Goal: Task Accomplishment & Management: Manage account settings

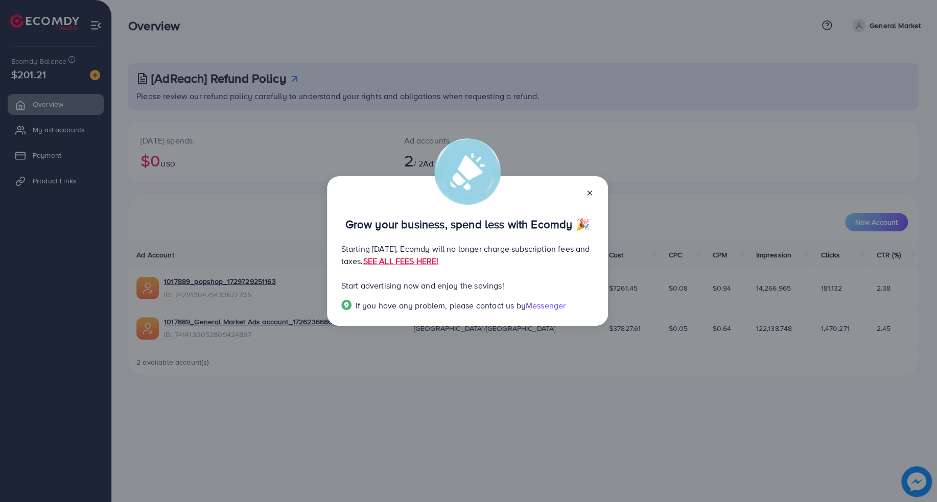
drag, startPoint x: 342, startPoint y: 224, endPoint x: 565, endPoint y: 277, distance: 229.7
click at [569, 299] on div "Grow your business, spend less with Ecomdy 🎉 Starting [DATE], Ecomdy will no lo…" at bounding box center [467, 251] width 281 height 150
drag, startPoint x: 552, startPoint y: 249, endPoint x: 547, endPoint y: 246, distance: 6.4
click at [552, 249] on p "Starting [DATE], Ecomdy will no longer charge subscription fees and taxes. SEE …" at bounding box center [467, 255] width 252 height 25
click at [485, 230] on p "Grow your business, spend less with Ecomdy 🎉" at bounding box center [467, 224] width 252 height 12
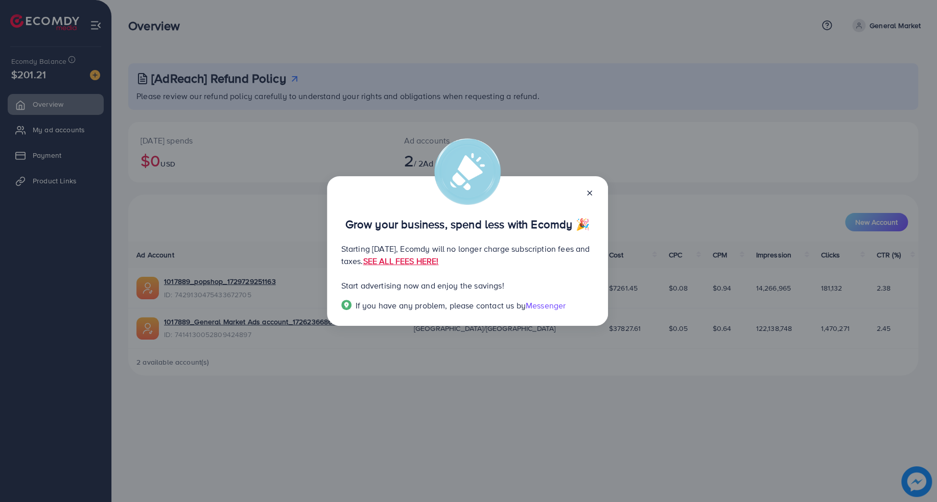
drag, startPoint x: 370, startPoint y: 251, endPoint x: 408, endPoint y: 256, distance: 38.2
click at [408, 256] on p "Starting [DATE], Ecomdy will no longer charge subscription fees and taxes. SEE …" at bounding box center [467, 255] width 252 height 25
click at [408, 255] on p "Starting [DATE], Ecomdy will no longer charge subscription fees and taxes. SEE …" at bounding box center [467, 255] width 252 height 25
click at [421, 284] on p "Start advertising now and enjoy the savings!" at bounding box center [467, 286] width 252 height 12
click at [438, 259] on link "SEE ALL FEES HERE!" at bounding box center [401, 261] width 76 height 11
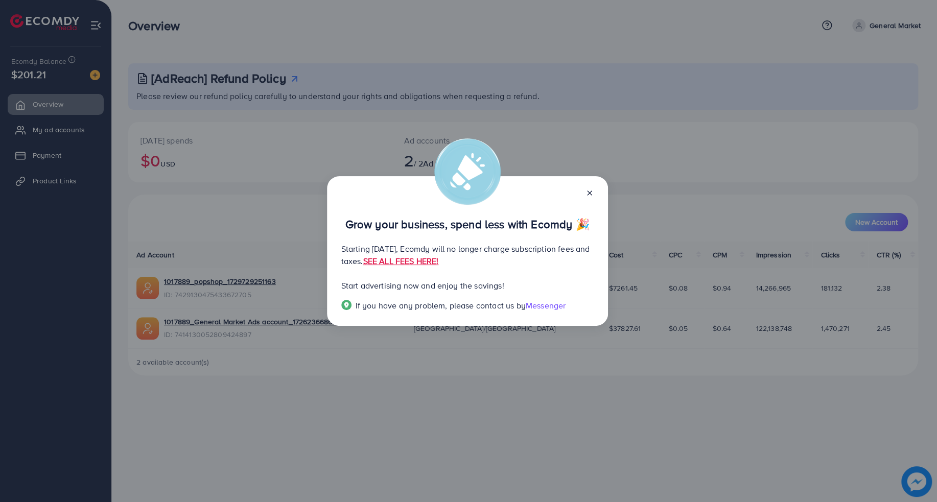
click at [586, 195] on icon at bounding box center [590, 193] width 8 height 8
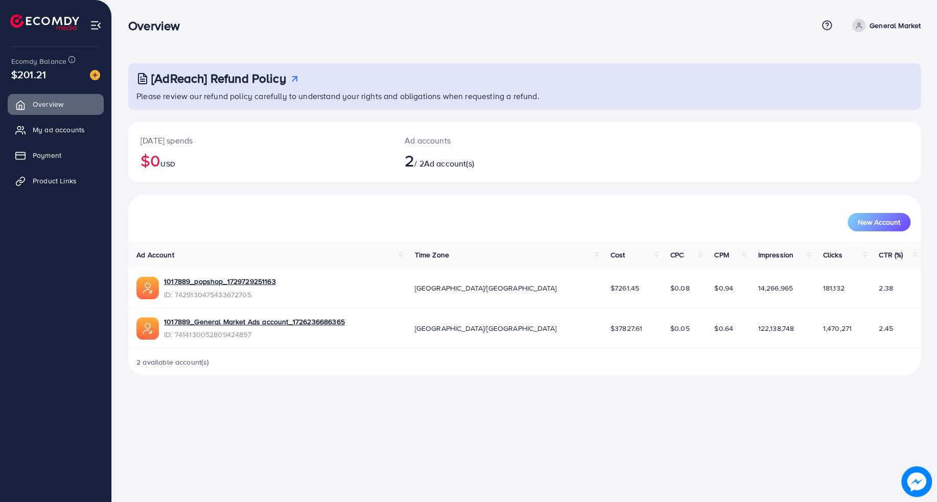
click at [469, 131] on div "Ad accounts 2 / 2 Ad account(s)" at bounding box center [491, 152] width 198 height 60
click at [360, 140] on p "[DATE] spends" at bounding box center [261, 140] width 240 height 12
drag, startPoint x: 402, startPoint y: 163, endPoint x: 468, endPoint y: 147, distance: 67.9
click at [474, 163] on div "Ad accounts 2 / 2 Ad account(s)" at bounding box center [491, 152] width 198 height 60
click at [370, 28] on div "Overview" at bounding box center [472, 25] width 689 height 15
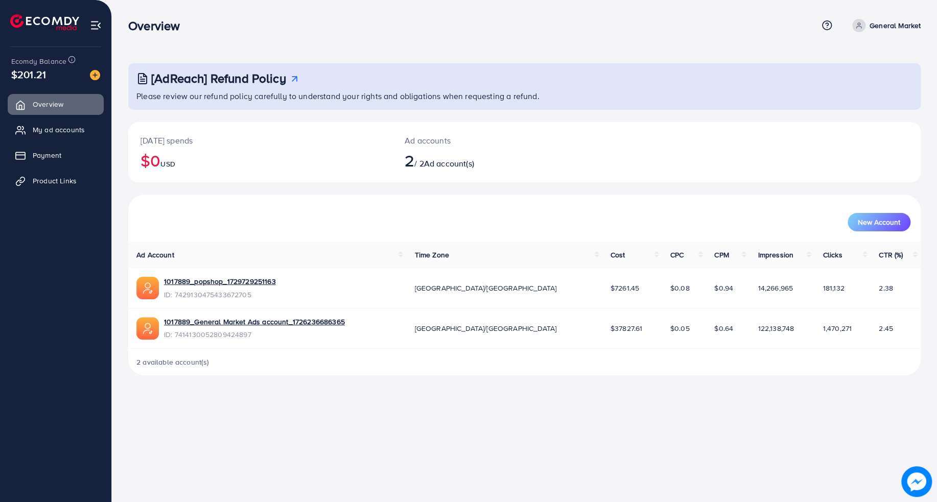
click at [427, 421] on div "Overview Help Center Contact Support Plans and Pricing Term and policy About Us…" at bounding box center [468, 251] width 937 height 502
click at [69, 128] on span "My ad accounts" at bounding box center [61, 130] width 52 height 10
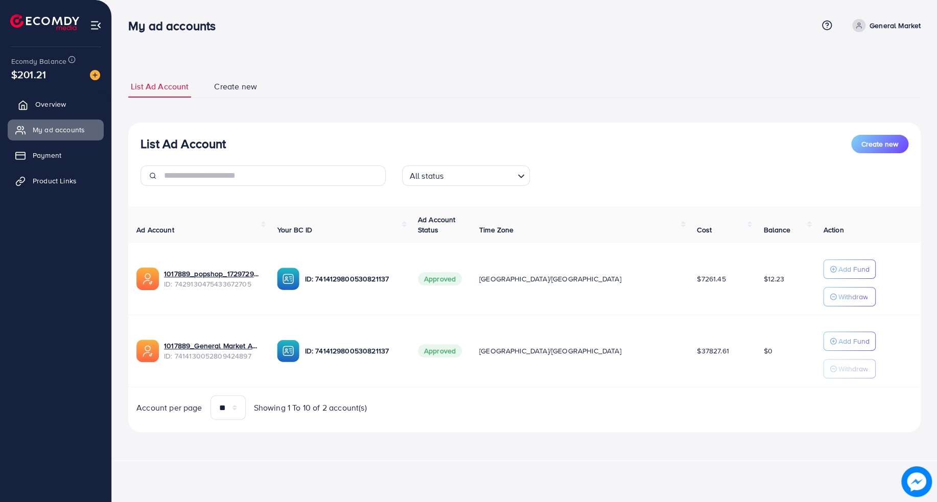
click at [29, 111] on link "Overview" at bounding box center [56, 104] width 96 height 20
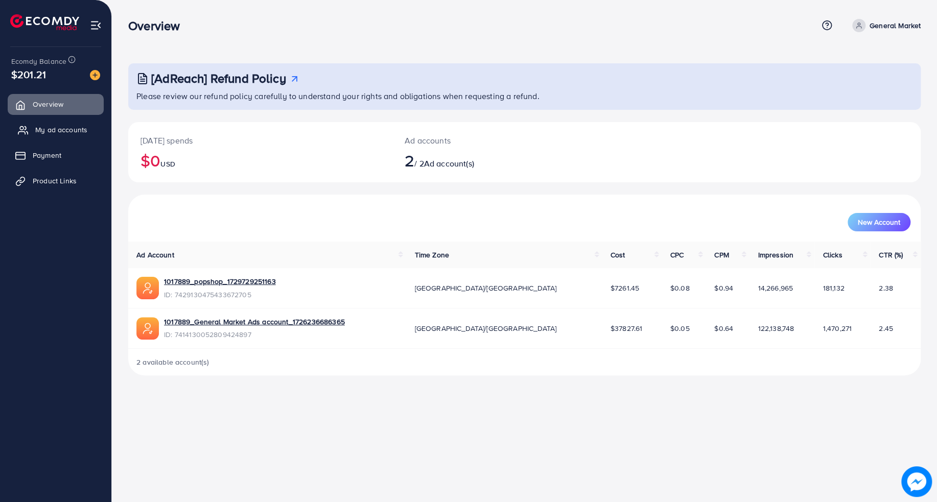
click at [38, 125] on span "My ad accounts" at bounding box center [61, 130] width 52 height 10
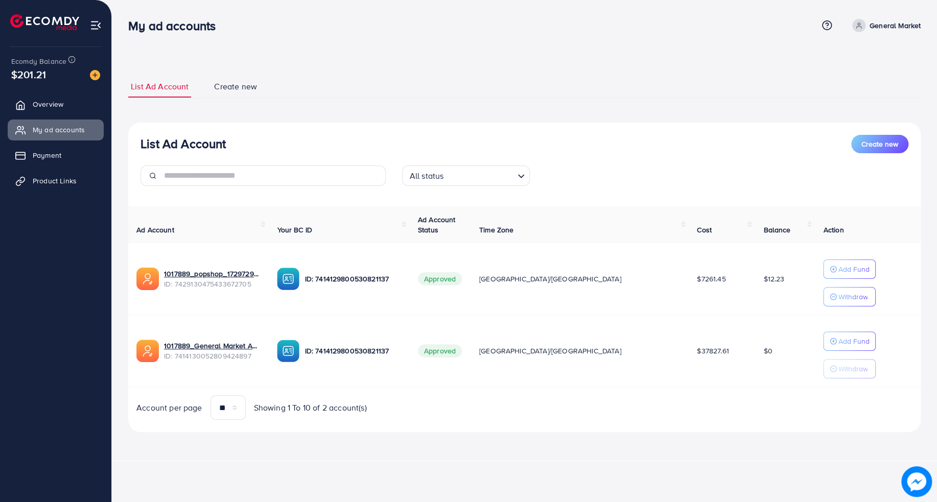
click at [506, 425] on div "List Ad Account Create new All status Loading... Ad Account Your BC ID Ad Accou…" at bounding box center [524, 278] width 793 height 310
click at [37, 108] on span "Overview" at bounding box center [50, 104] width 31 height 10
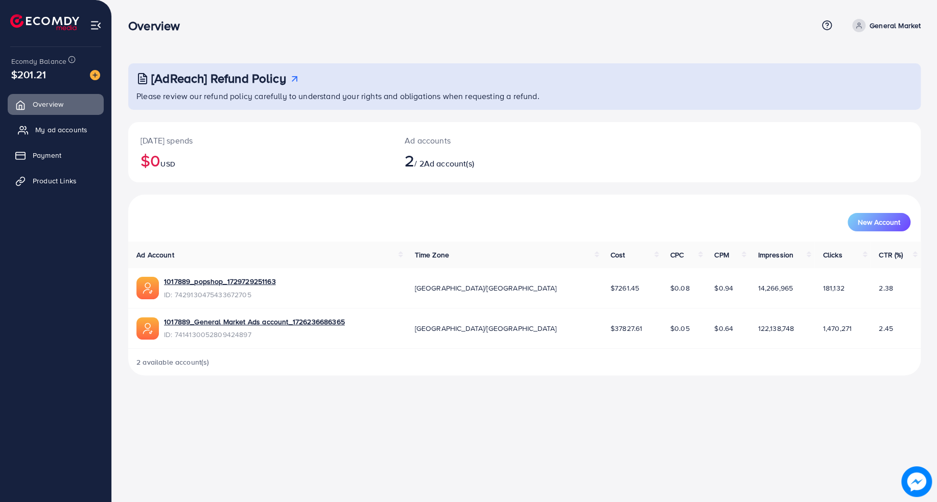
click at [47, 126] on span "My ad accounts" at bounding box center [61, 130] width 52 height 10
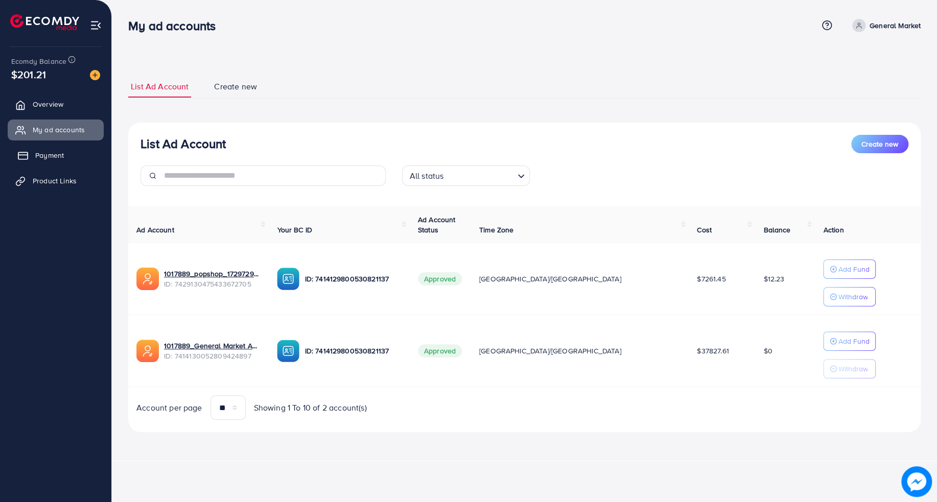
click at [53, 154] on span "Payment" at bounding box center [49, 155] width 29 height 10
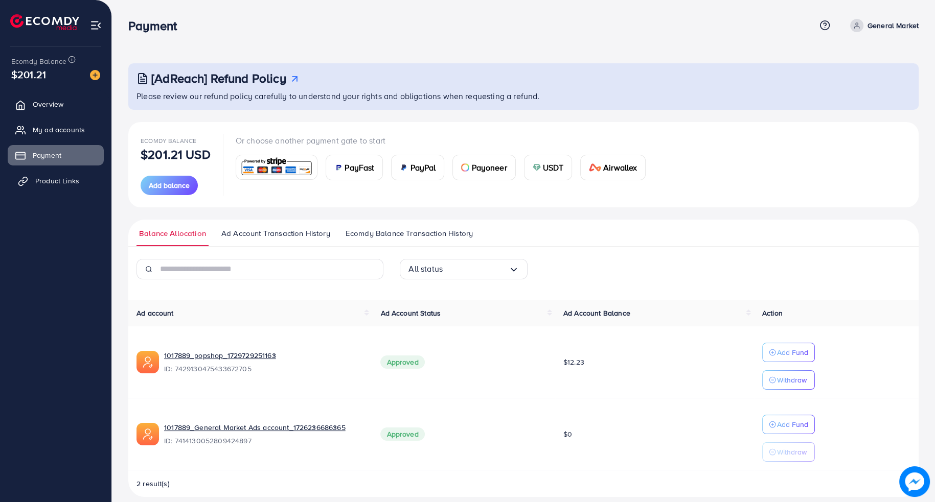
click at [61, 176] on span "Product Links" at bounding box center [57, 181] width 44 height 10
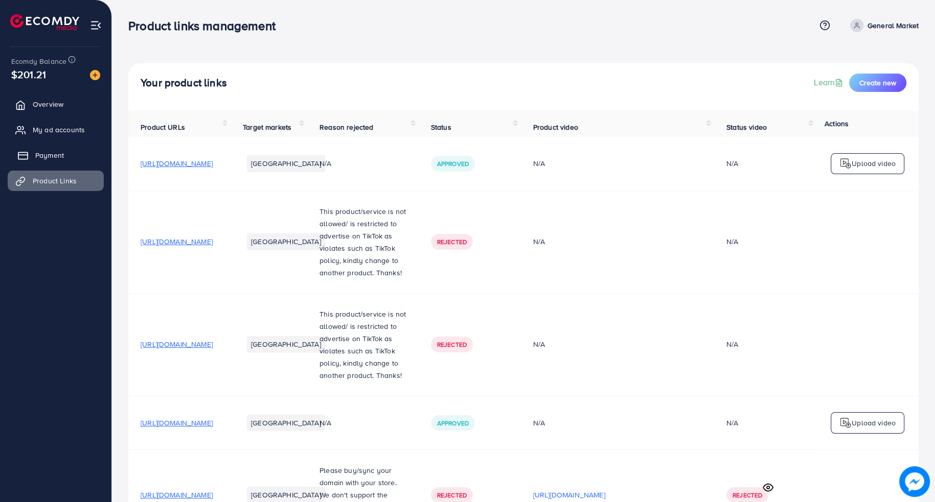
click at [59, 155] on span "Payment" at bounding box center [49, 155] width 29 height 10
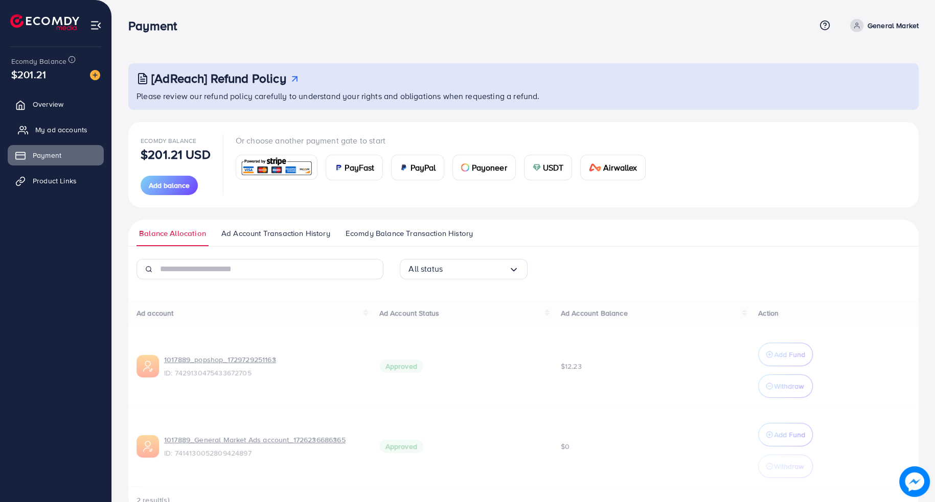
click at [72, 130] on span "My ad accounts" at bounding box center [61, 130] width 52 height 10
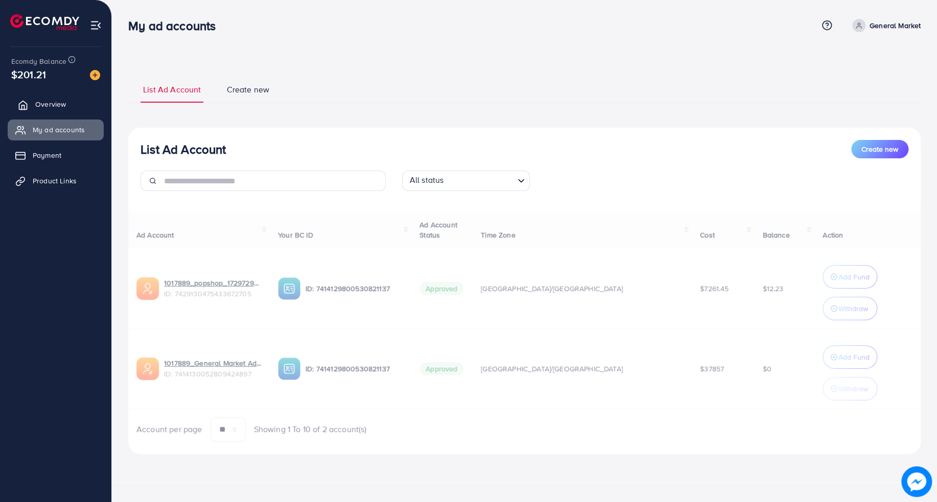
click at [75, 109] on link "Overview" at bounding box center [56, 104] width 96 height 20
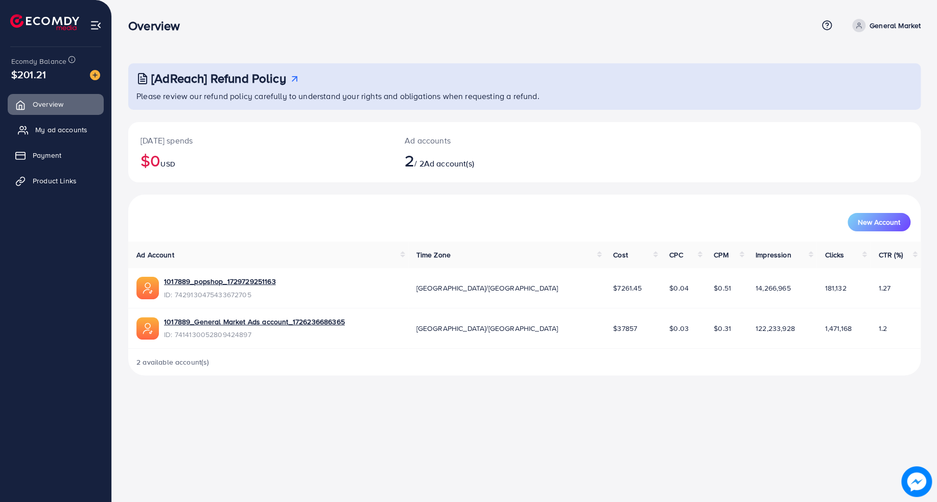
click at [69, 137] on link "My ad accounts" at bounding box center [56, 130] width 96 height 20
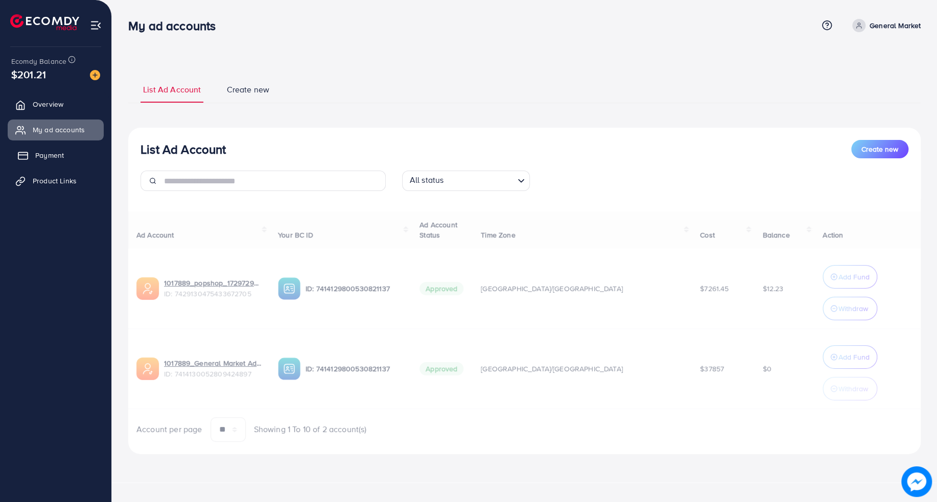
click at [58, 155] on span "Payment" at bounding box center [49, 155] width 29 height 10
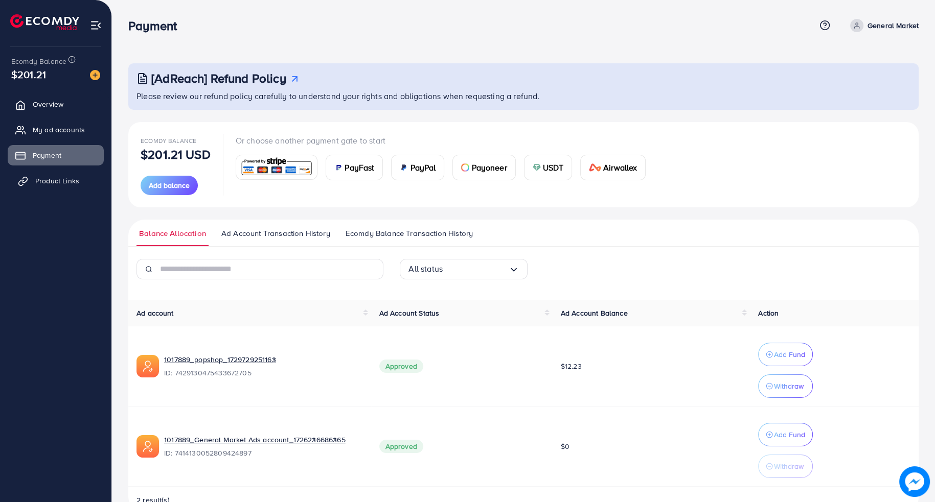
click at [56, 176] on span "Product Links" at bounding box center [57, 181] width 44 height 10
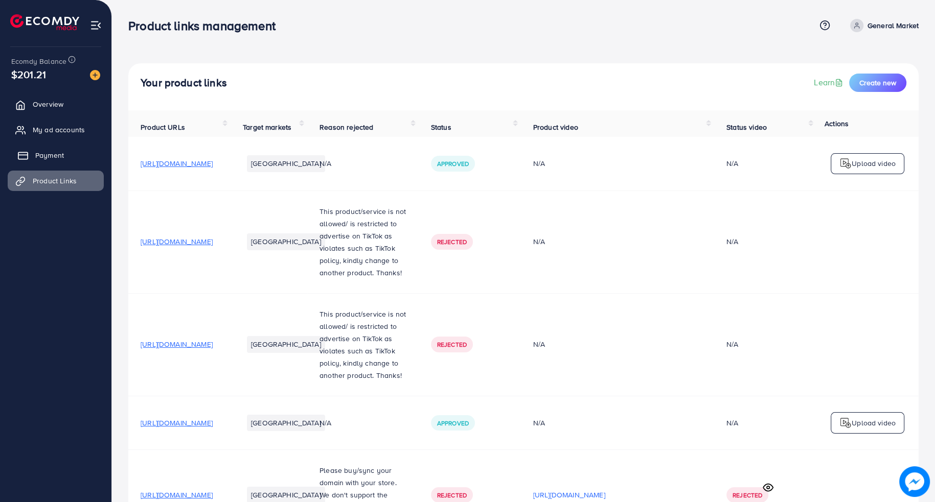
click at [62, 156] on span "Payment" at bounding box center [49, 155] width 29 height 10
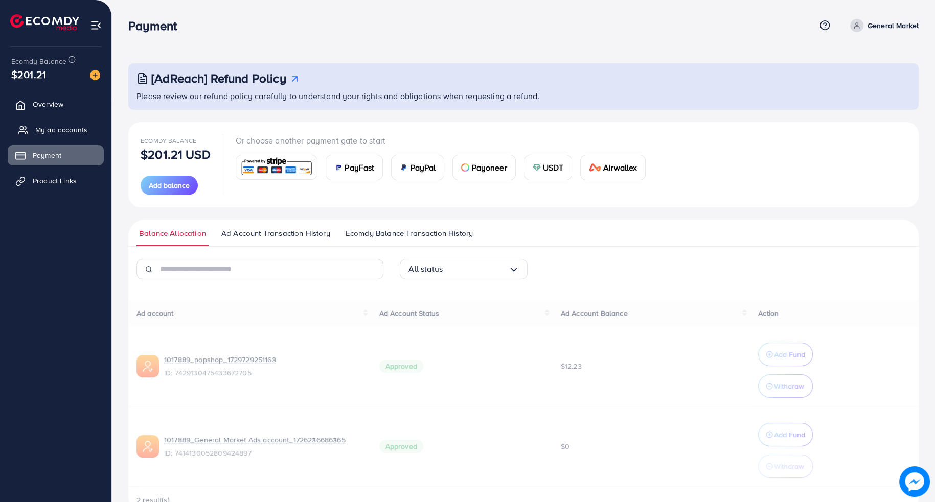
click at [70, 131] on span "My ad accounts" at bounding box center [61, 130] width 52 height 10
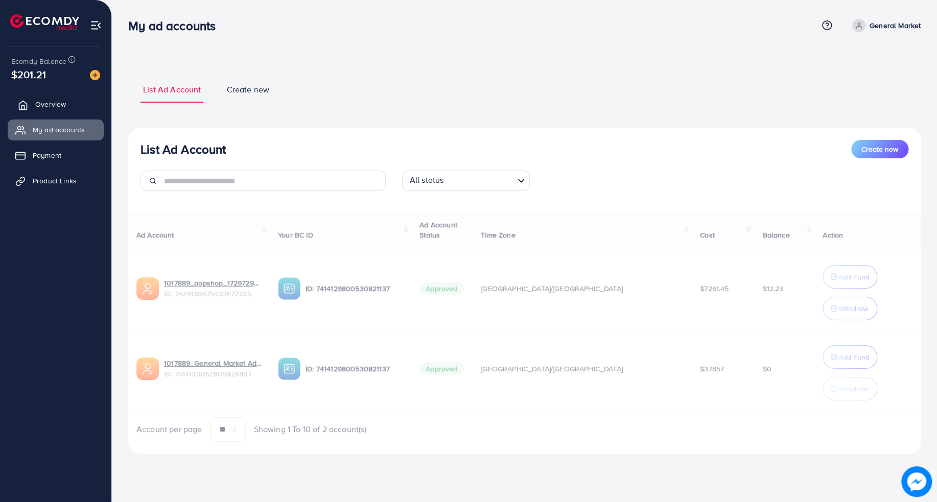
click at [71, 106] on link "Overview" at bounding box center [56, 104] width 96 height 20
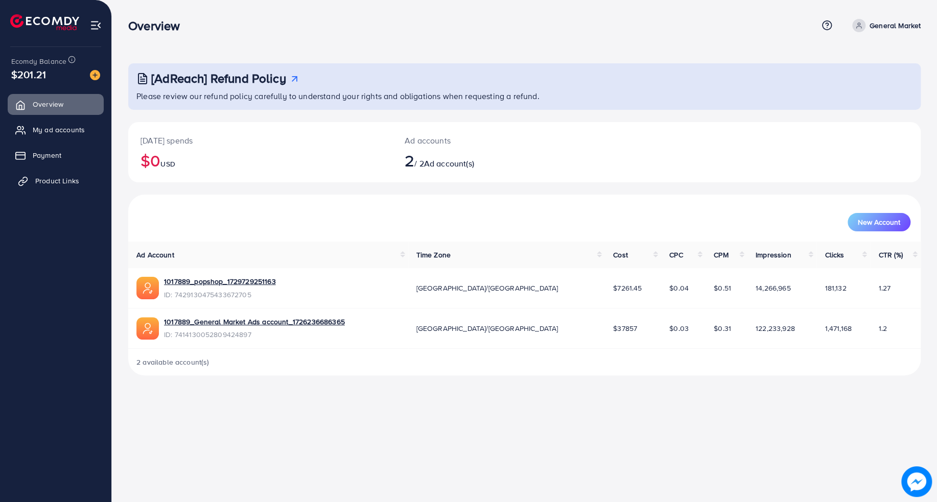
click at [70, 179] on span "Product Links" at bounding box center [57, 181] width 44 height 10
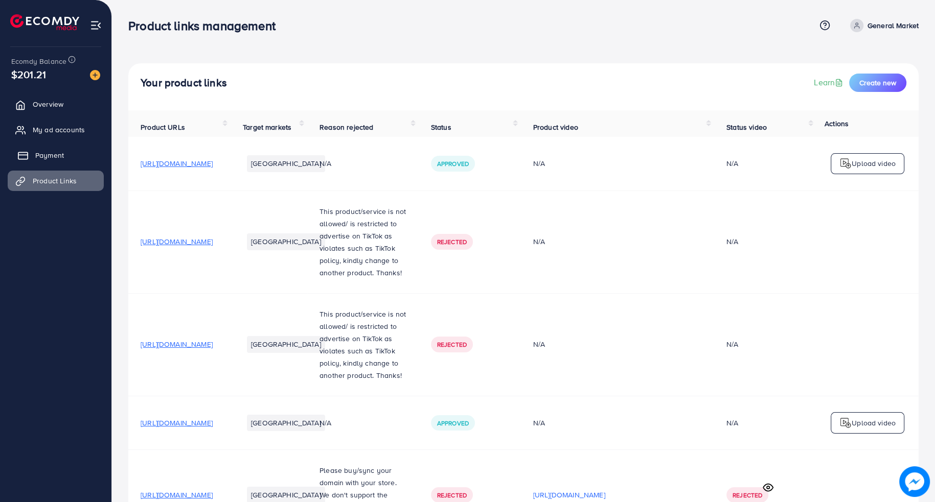
click at [72, 149] on link "Payment" at bounding box center [56, 155] width 96 height 20
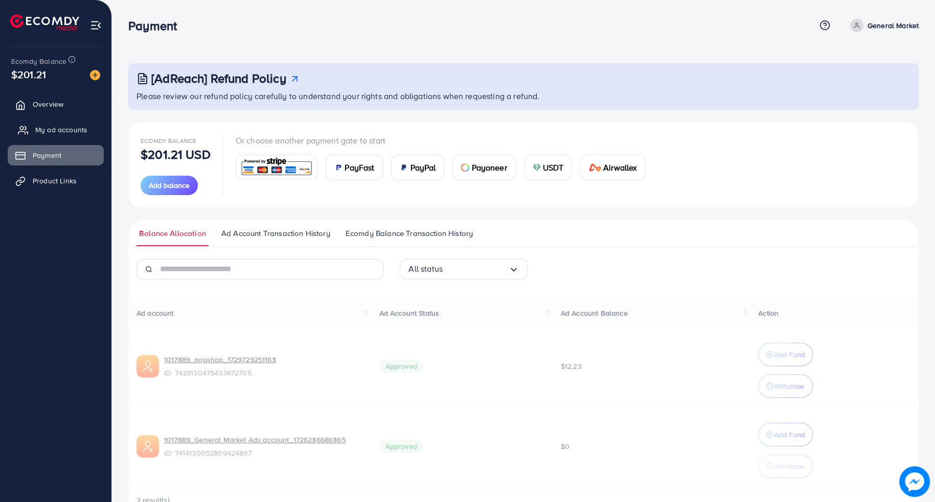
click at [77, 134] on span "My ad accounts" at bounding box center [61, 130] width 52 height 10
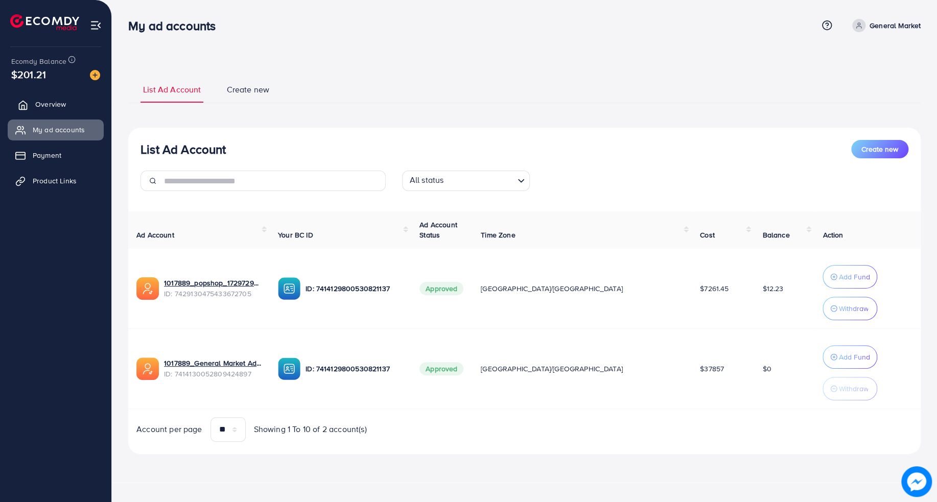
click at [82, 106] on link "Overview" at bounding box center [56, 104] width 96 height 20
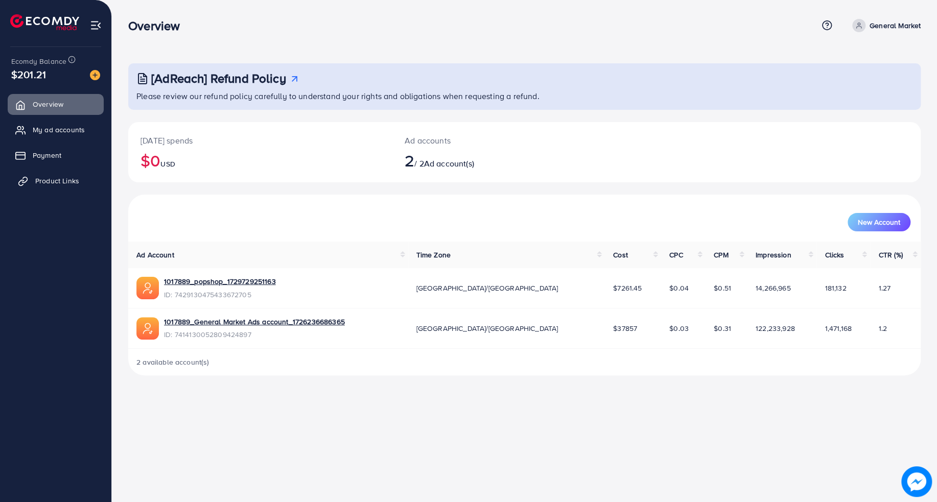
click at [82, 179] on link "Product Links" at bounding box center [56, 181] width 96 height 20
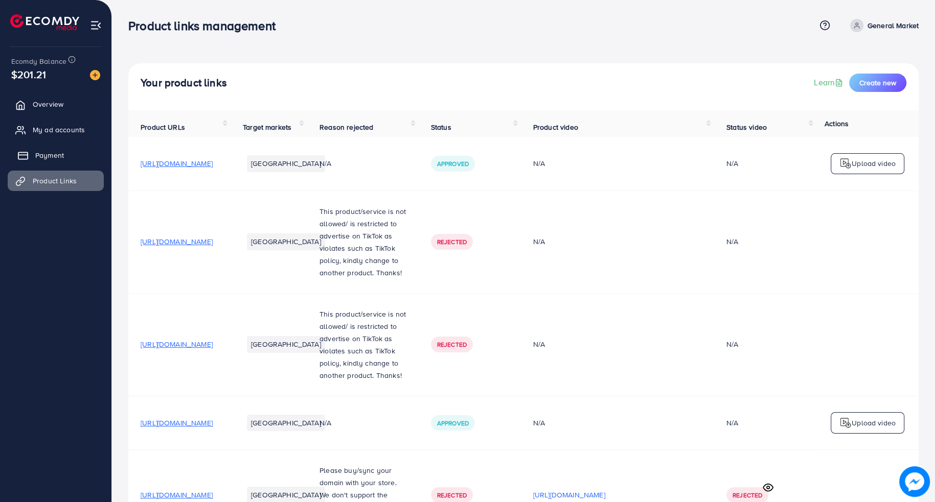
click at [80, 157] on link "Payment" at bounding box center [56, 155] width 96 height 20
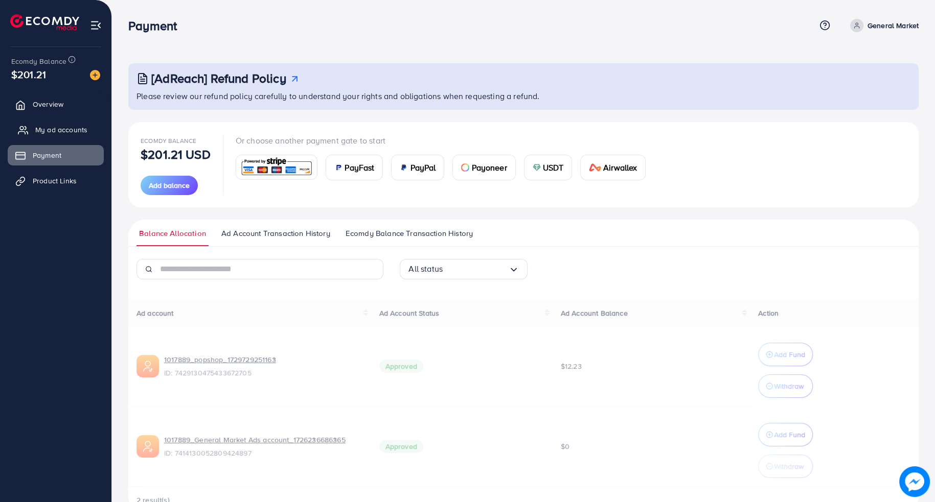
click at [83, 131] on span "My ad accounts" at bounding box center [61, 130] width 52 height 10
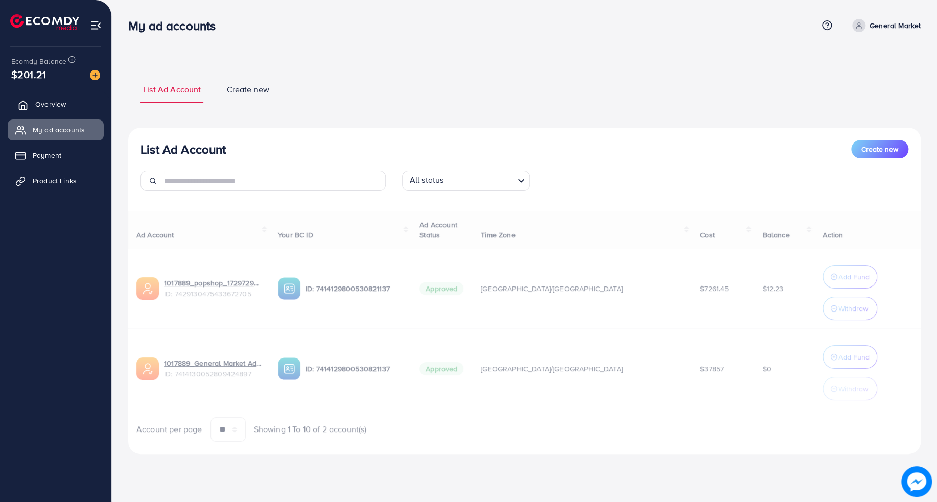
click at [84, 105] on link "Overview" at bounding box center [56, 104] width 96 height 20
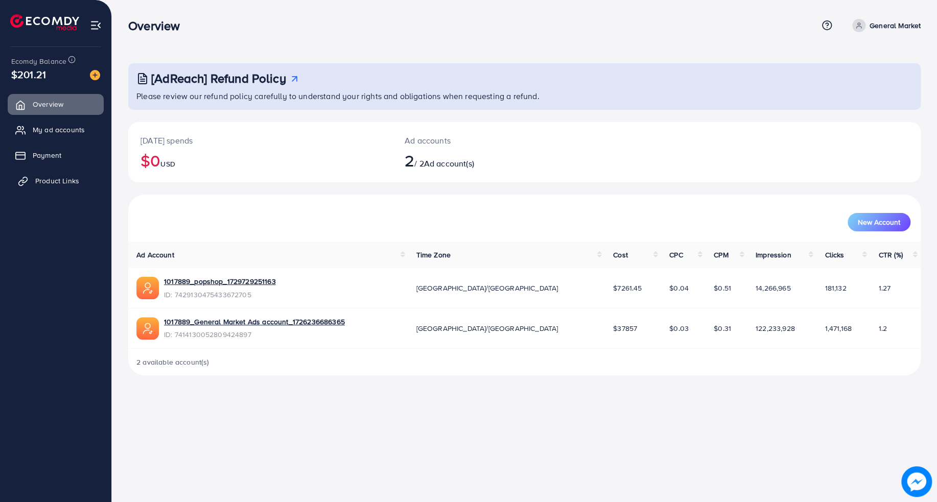
click at [74, 178] on span "Product Links" at bounding box center [57, 181] width 44 height 10
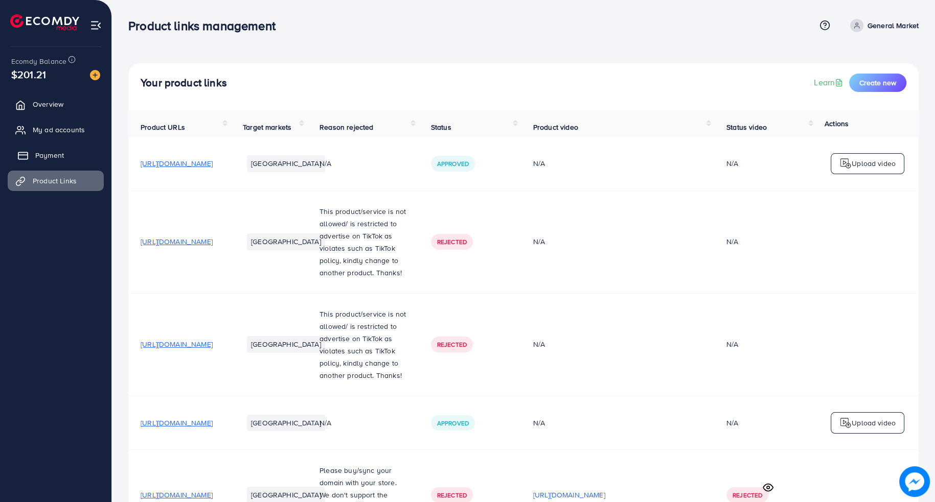
click at [74, 153] on link "Payment" at bounding box center [56, 155] width 96 height 20
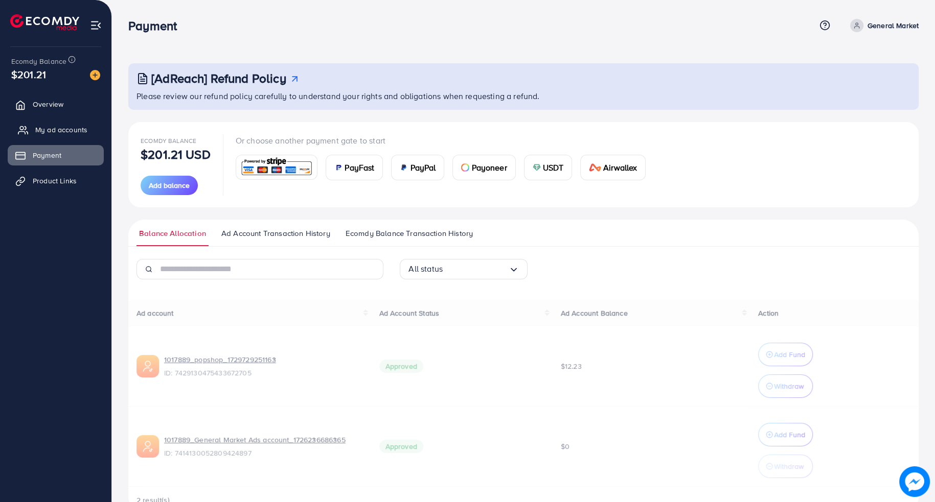
click at [78, 133] on span "My ad accounts" at bounding box center [61, 130] width 52 height 10
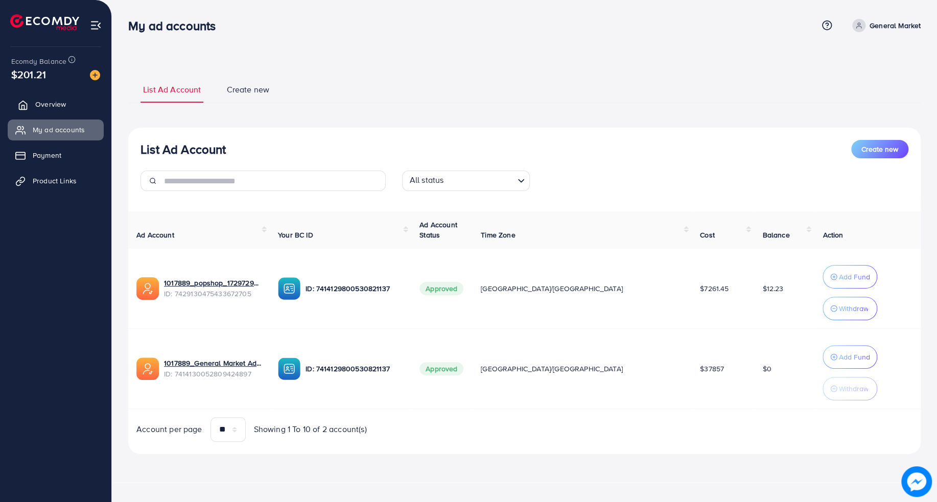
click at [77, 114] on link "Overview" at bounding box center [56, 104] width 96 height 20
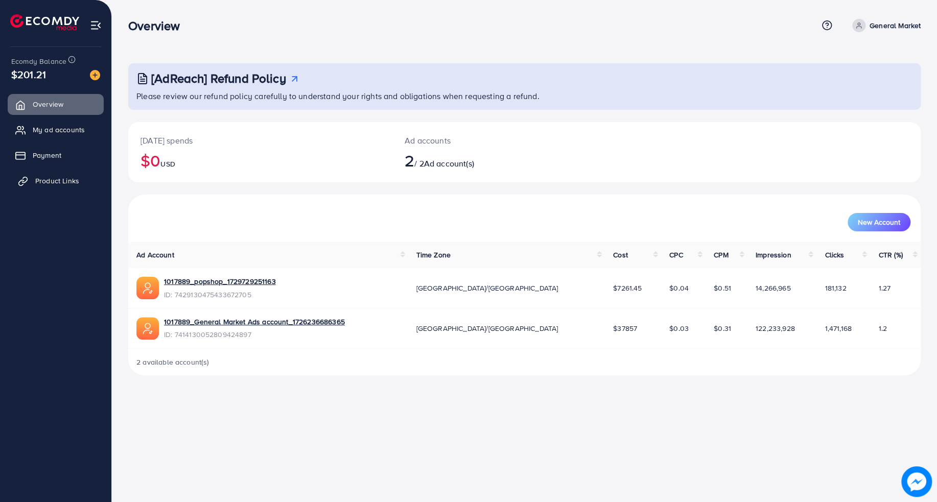
click at [73, 181] on span "Product Links" at bounding box center [57, 181] width 44 height 10
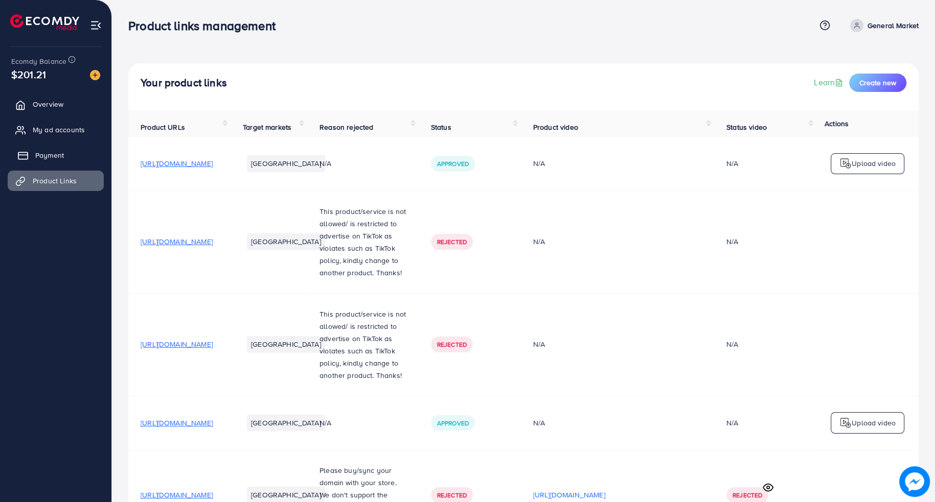
click at [69, 159] on link "Payment" at bounding box center [56, 155] width 96 height 20
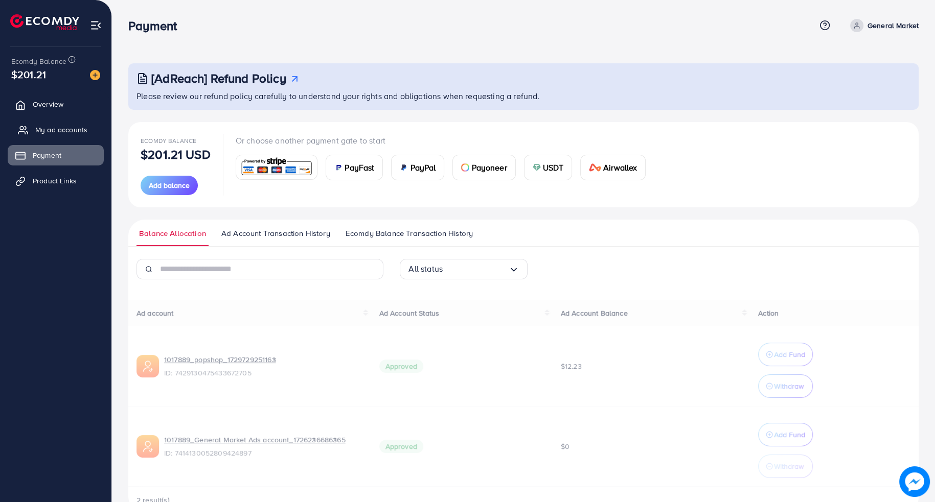
click at [72, 136] on link "My ad accounts" at bounding box center [56, 130] width 96 height 20
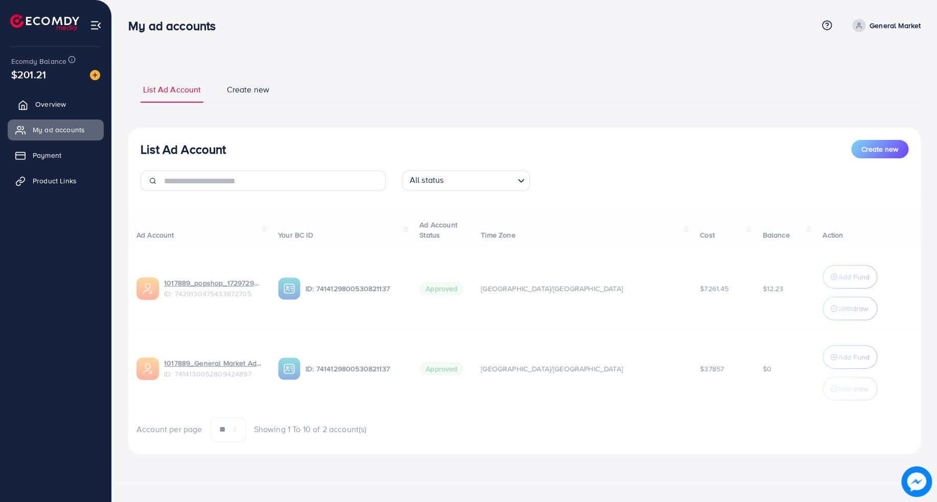
click at [74, 113] on link "Overview" at bounding box center [56, 104] width 96 height 20
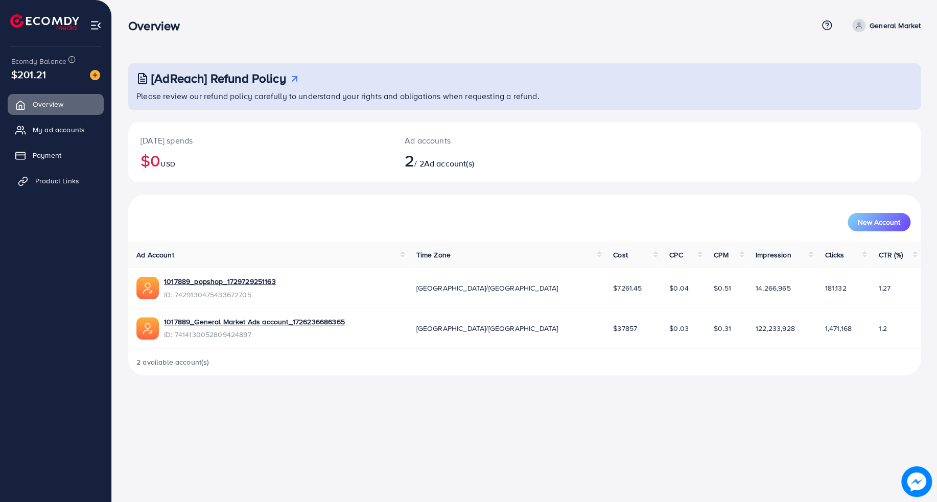
click at [72, 175] on link "Product Links" at bounding box center [56, 181] width 96 height 20
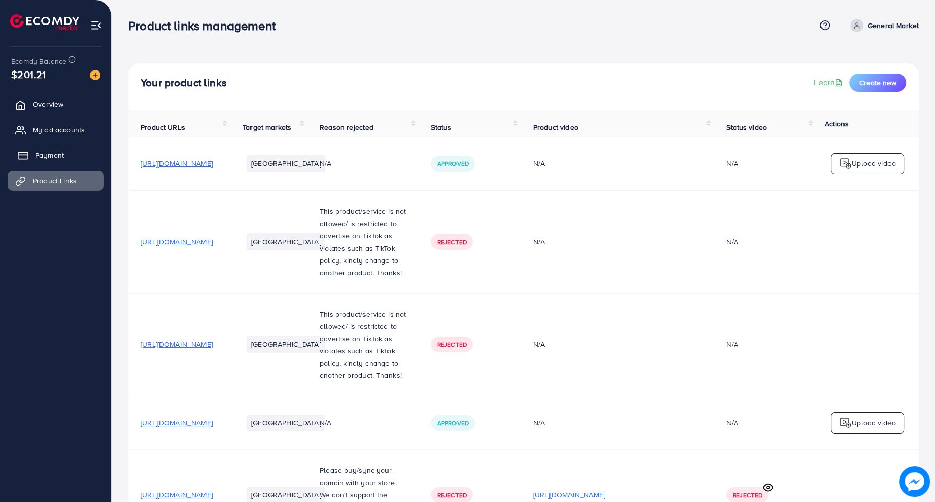
click at [72, 157] on link "Payment" at bounding box center [56, 155] width 96 height 20
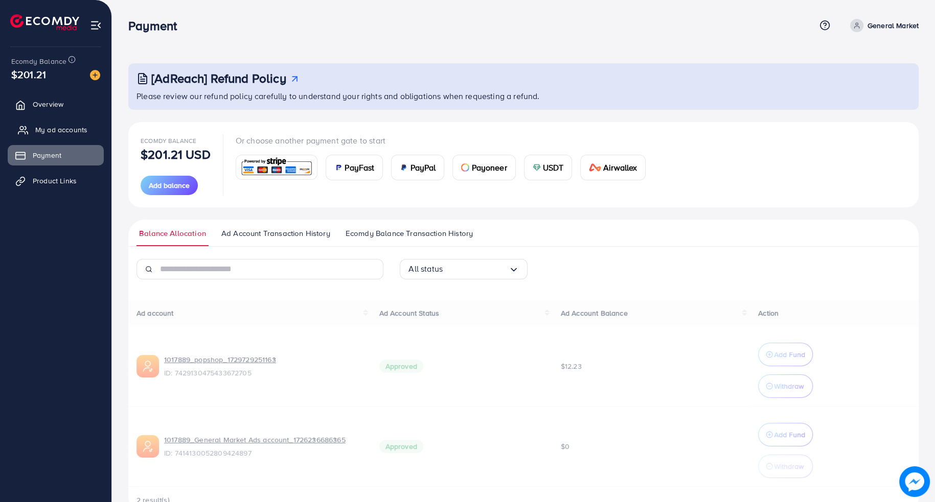
click at [78, 132] on span "My ad accounts" at bounding box center [61, 130] width 52 height 10
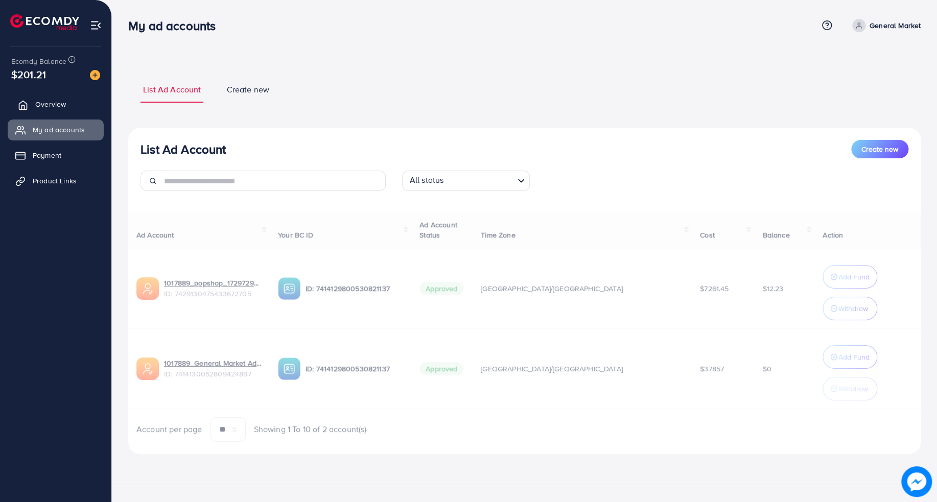
click at [82, 108] on link "Overview" at bounding box center [56, 104] width 96 height 20
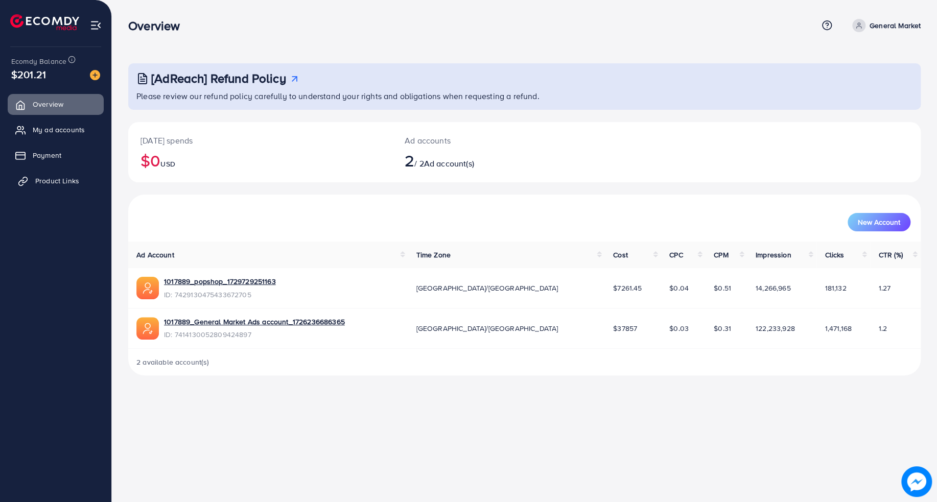
click at [80, 181] on link "Product Links" at bounding box center [56, 181] width 96 height 20
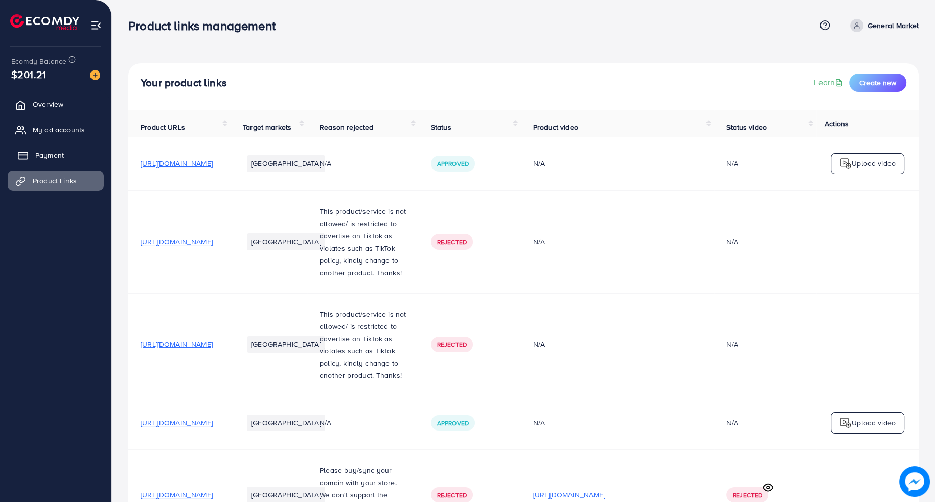
click at [77, 157] on link "Payment" at bounding box center [56, 155] width 96 height 20
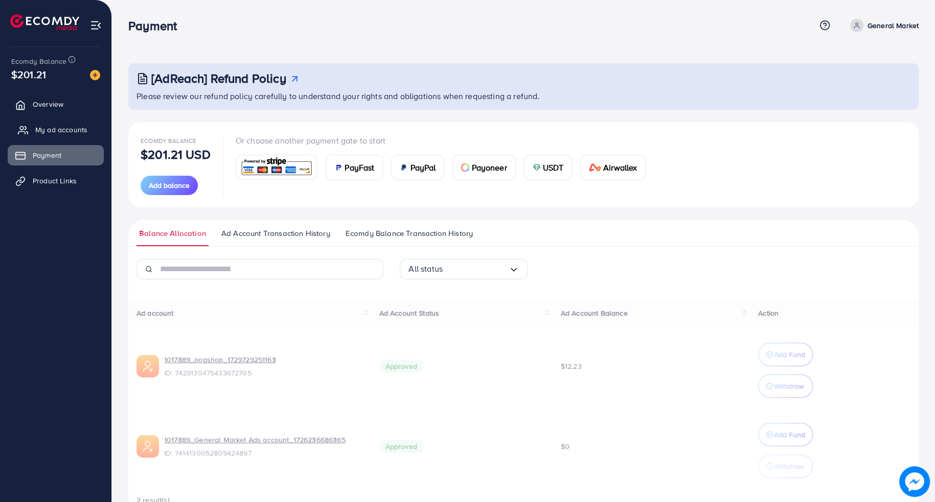
click at [80, 134] on span "My ad accounts" at bounding box center [61, 130] width 52 height 10
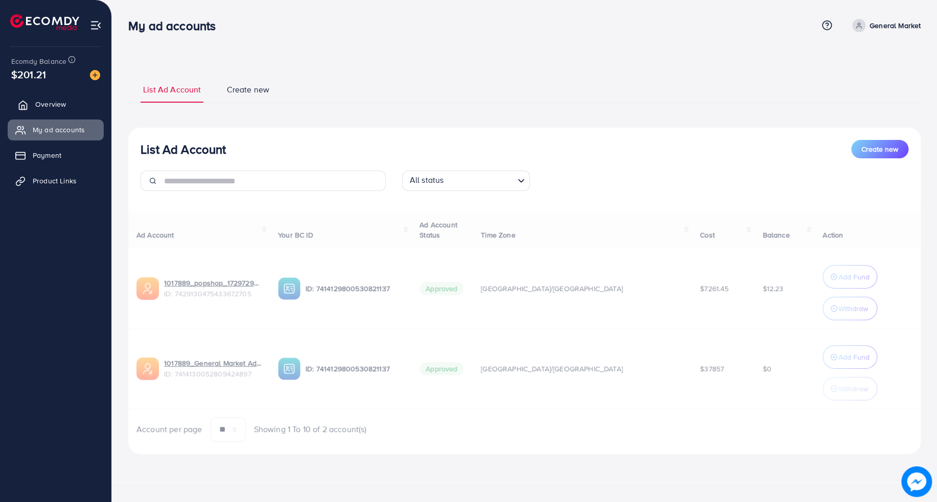
click at [83, 108] on link "Overview" at bounding box center [56, 104] width 96 height 20
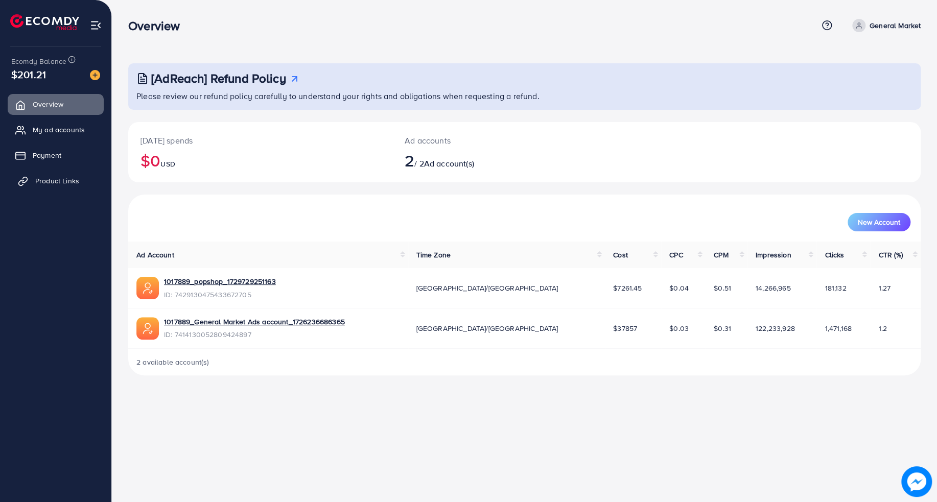
click at [79, 187] on link "Product Links" at bounding box center [56, 181] width 96 height 20
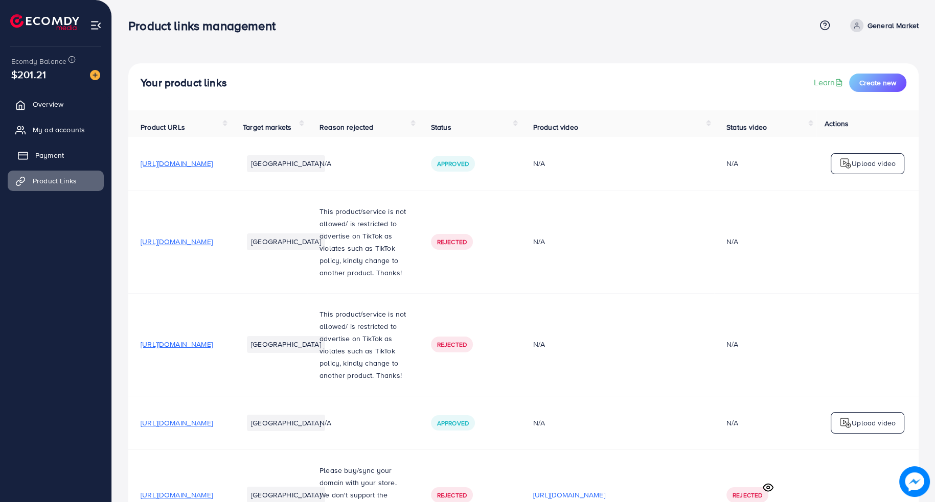
click at [76, 155] on link "Payment" at bounding box center [56, 155] width 96 height 20
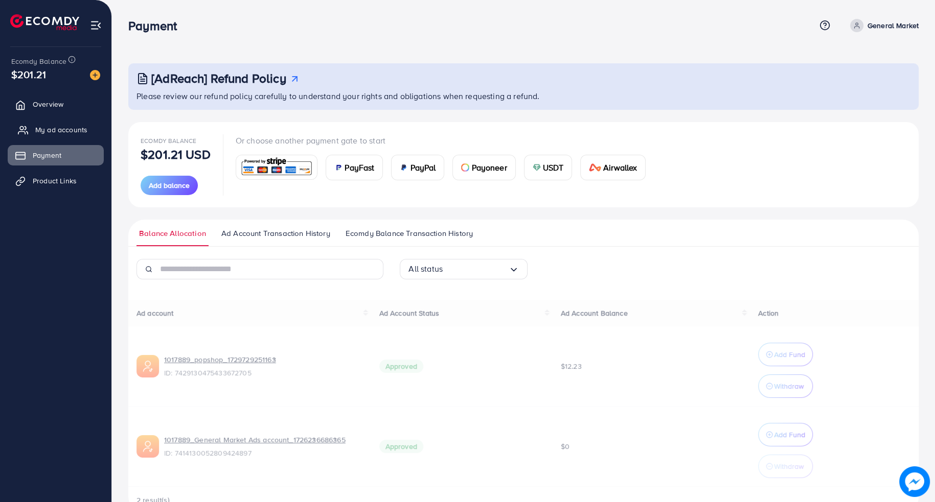
click at [80, 129] on span "My ad accounts" at bounding box center [61, 130] width 52 height 10
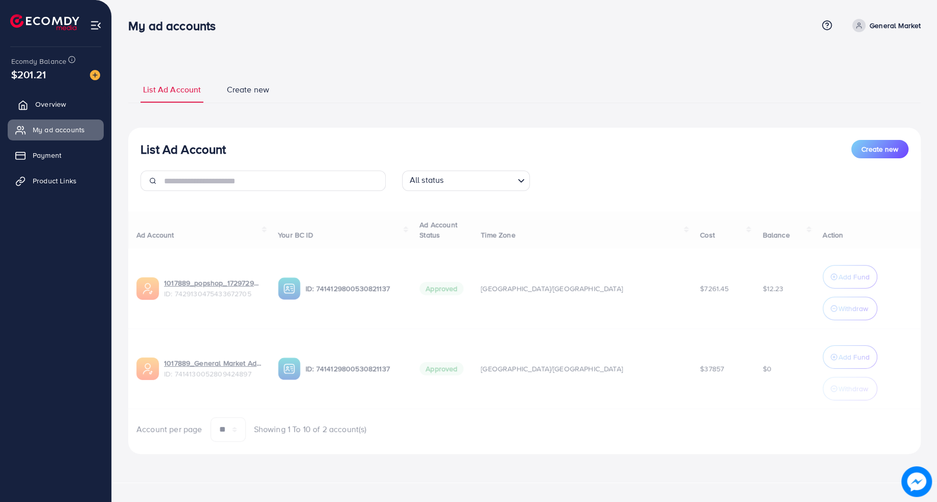
click at [79, 102] on link "Overview" at bounding box center [56, 104] width 96 height 20
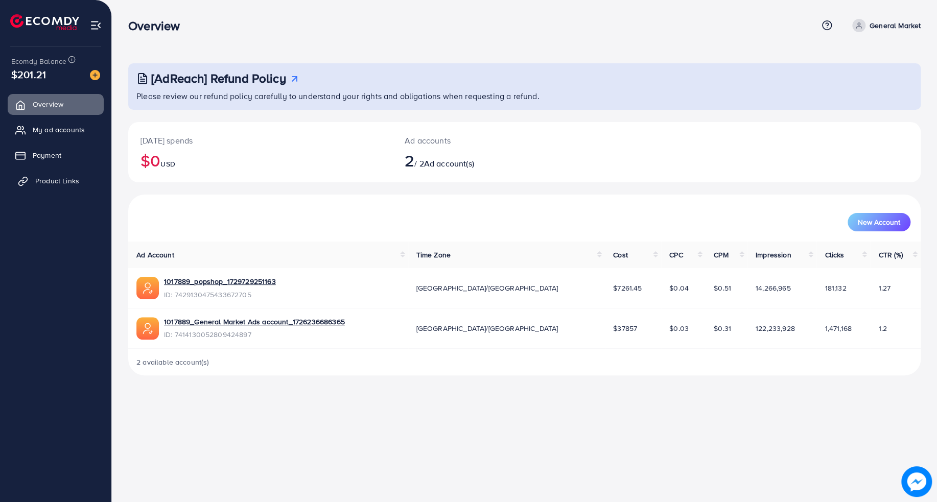
click at [73, 181] on span "Product Links" at bounding box center [57, 181] width 44 height 10
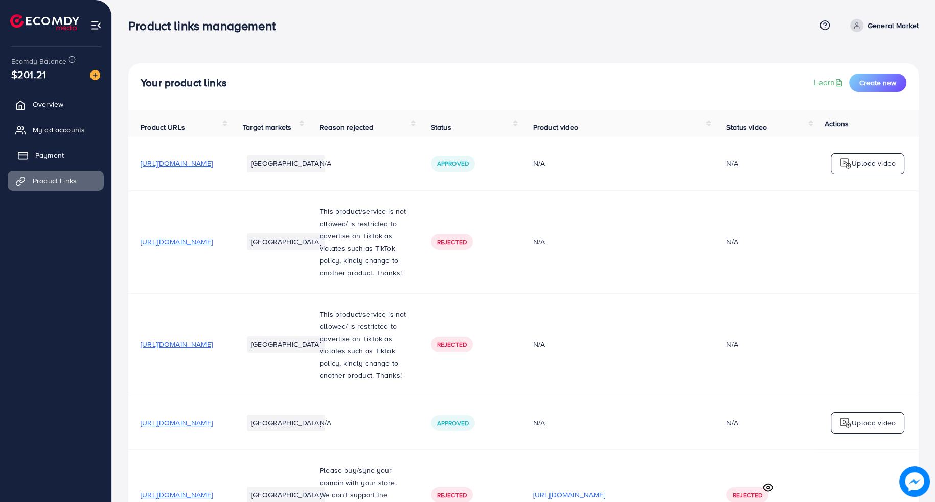
click at [74, 152] on link "Payment" at bounding box center [56, 155] width 96 height 20
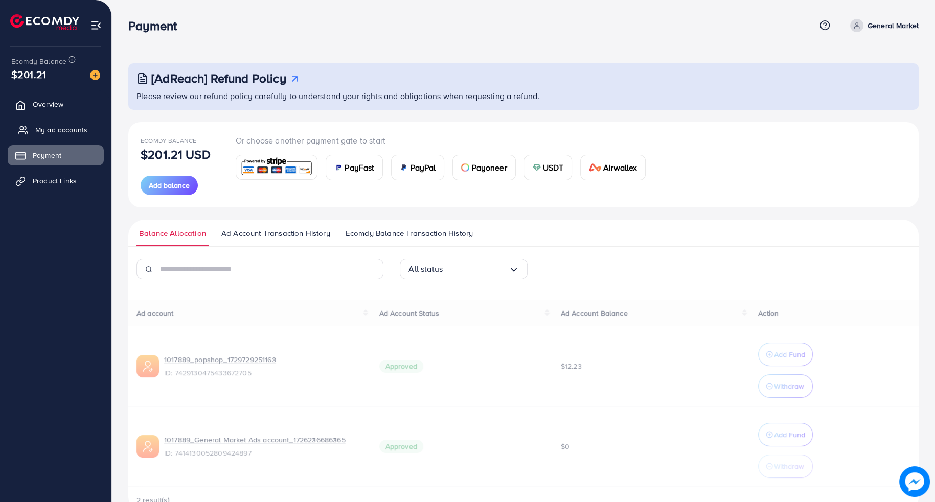
click at [79, 125] on span "My ad accounts" at bounding box center [61, 130] width 52 height 10
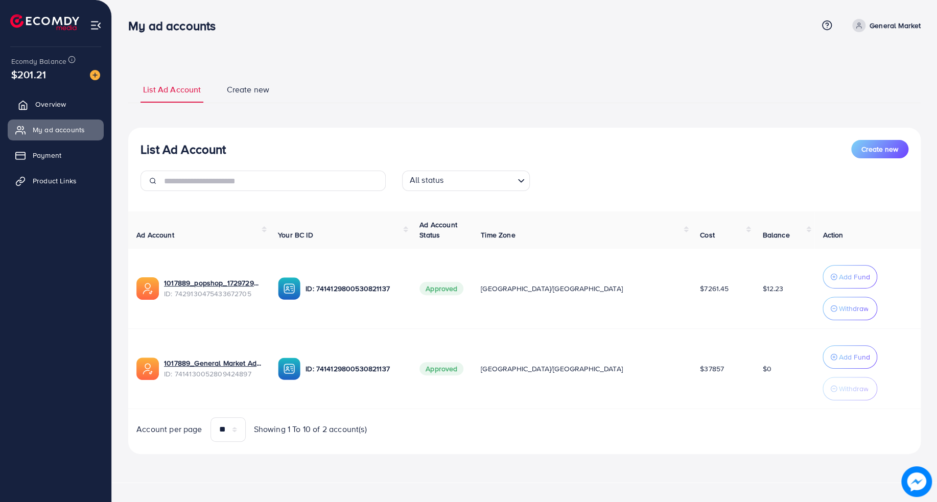
click at [80, 106] on link "Overview" at bounding box center [56, 104] width 96 height 20
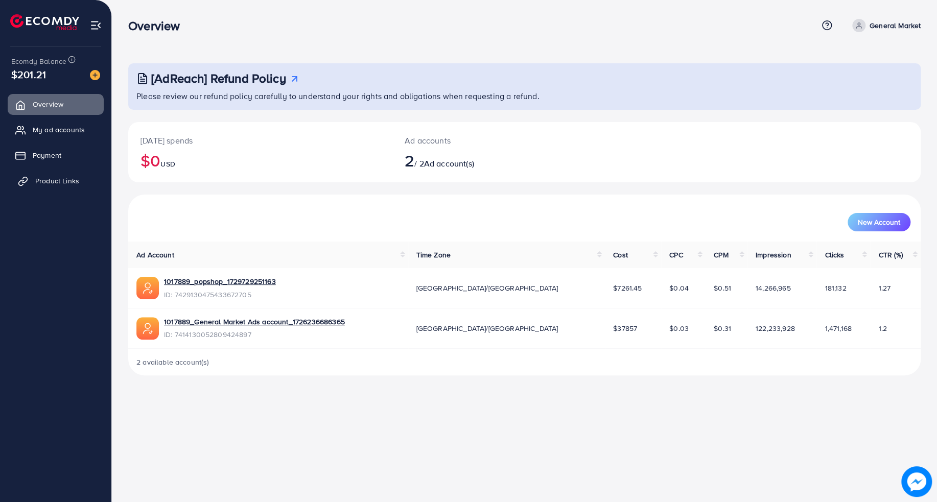
click at [65, 177] on span "Product Links" at bounding box center [57, 181] width 44 height 10
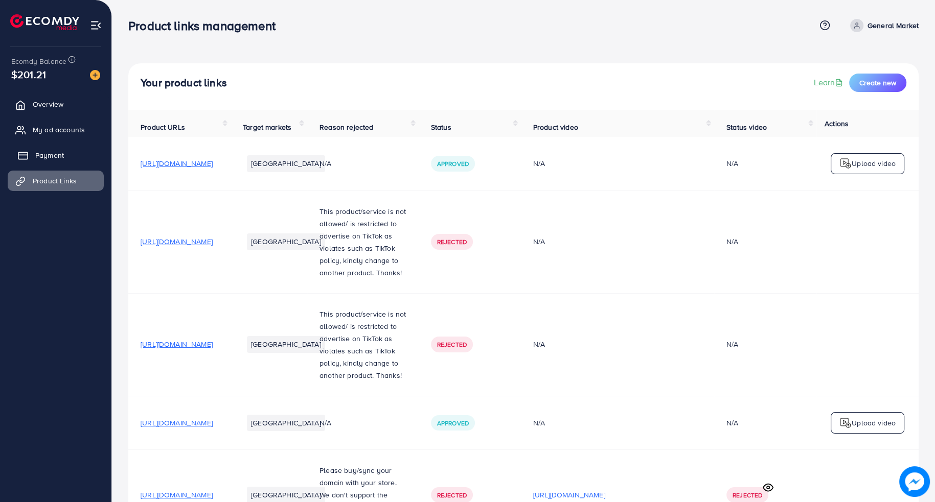
click at [67, 148] on link "Payment" at bounding box center [56, 155] width 96 height 20
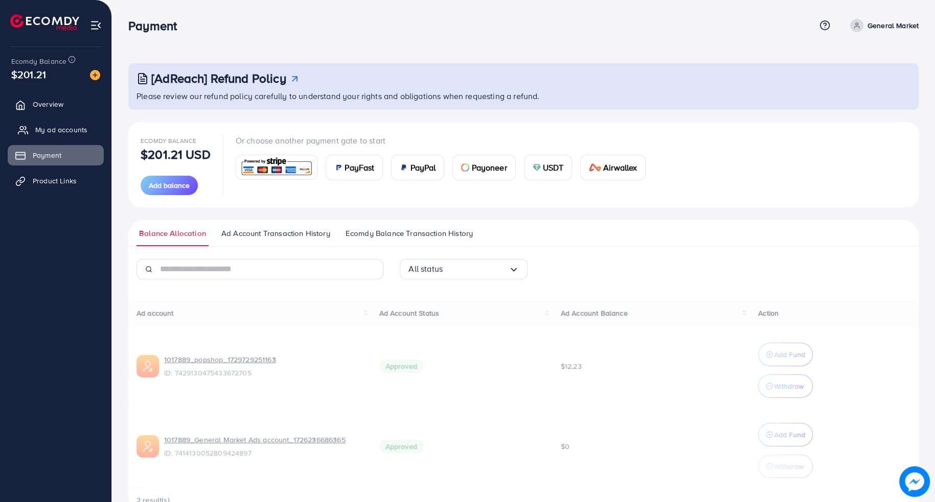
click at [72, 132] on span "My ad accounts" at bounding box center [61, 130] width 52 height 10
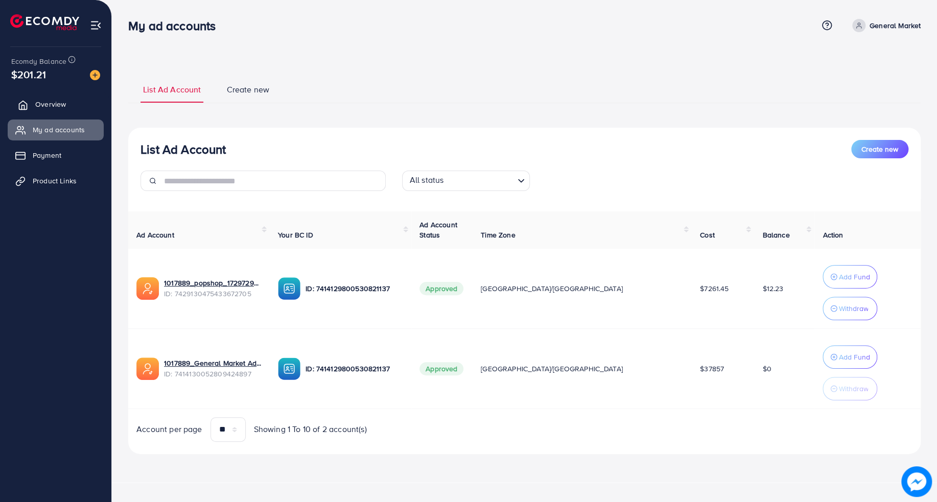
click at [77, 110] on link "Overview" at bounding box center [56, 104] width 96 height 20
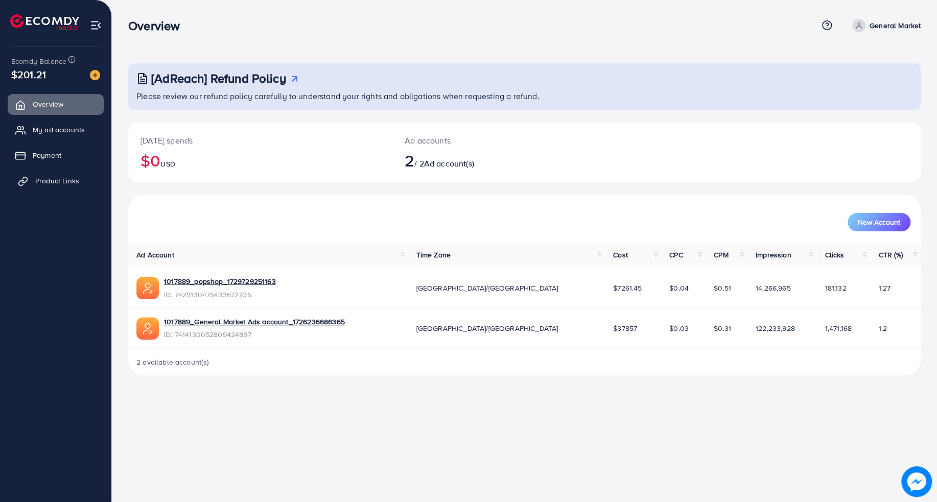
click at [69, 179] on span "Product Links" at bounding box center [57, 181] width 44 height 10
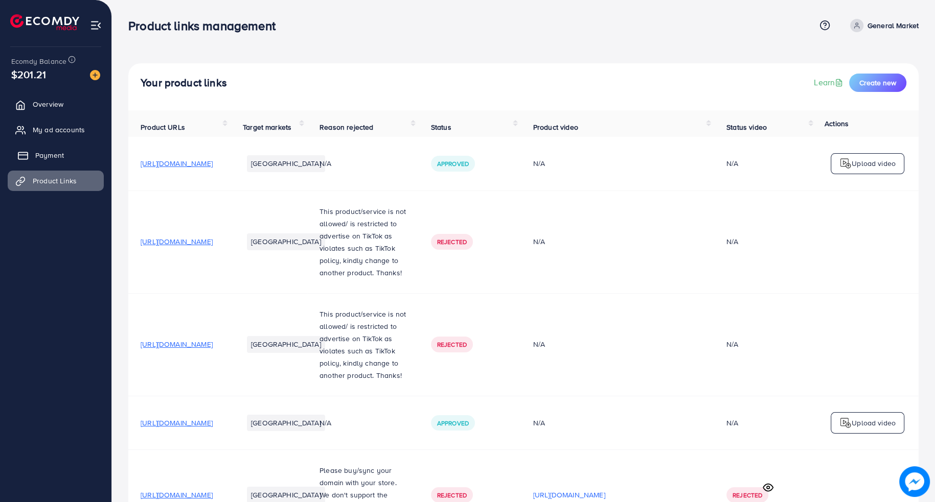
click at [65, 145] on link "Payment" at bounding box center [56, 155] width 96 height 20
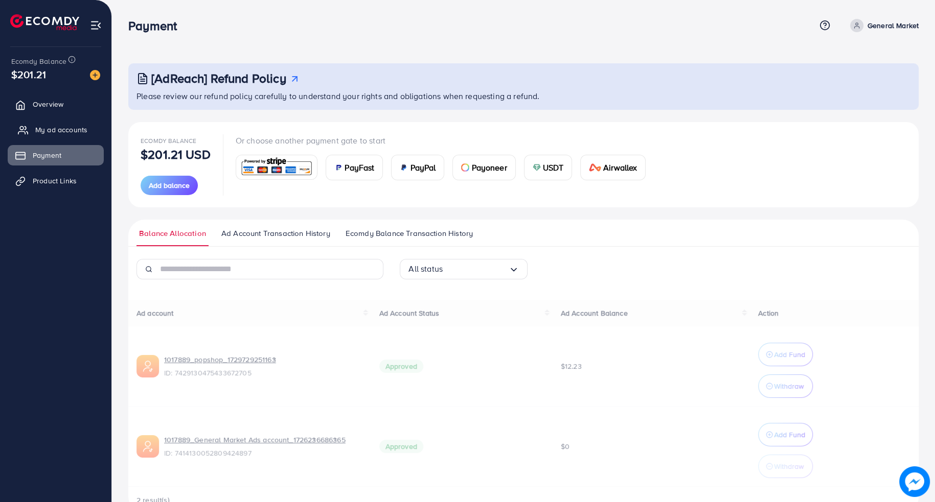
click at [71, 128] on span "My ad accounts" at bounding box center [61, 130] width 52 height 10
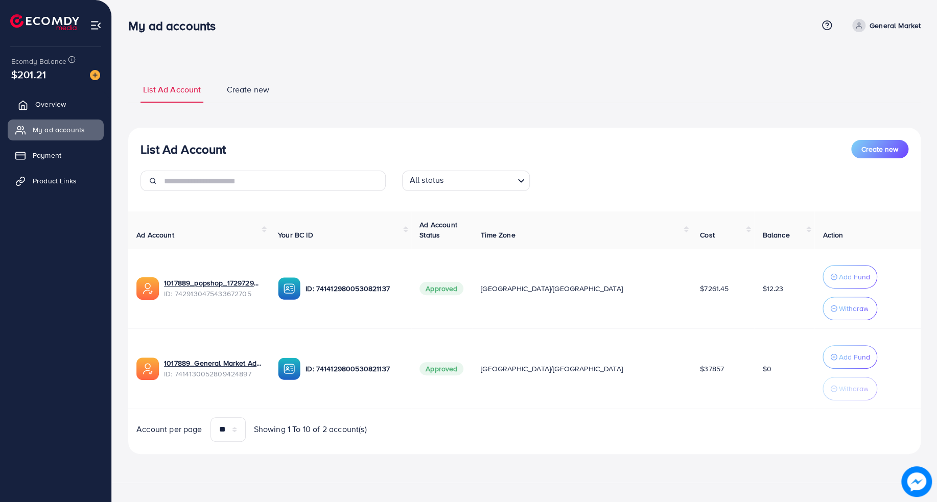
click at [76, 100] on link "Overview" at bounding box center [56, 104] width 96 height 20
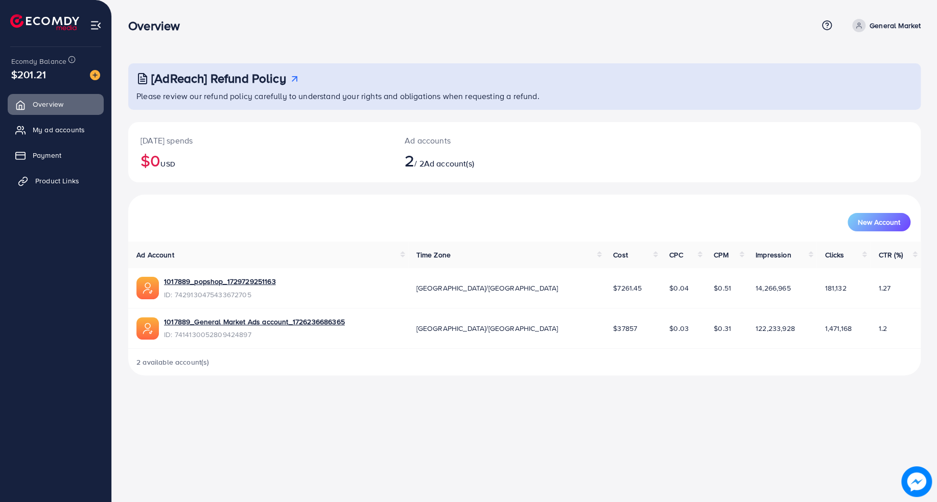
click at [78, 173] on link "Product Links" at bounding box center [56, 181] width 96 height 20
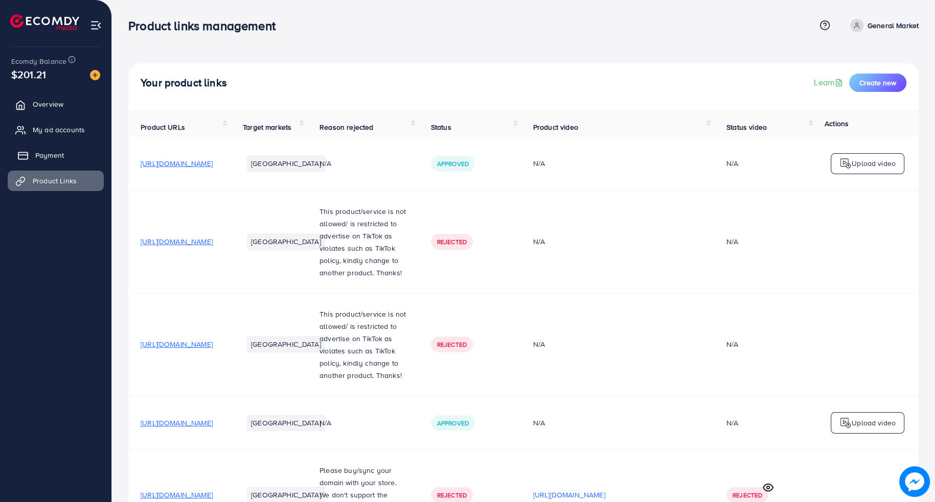
click at [77, 149] on link "Payment" at bounding box center [56, 155] width 96 height 20
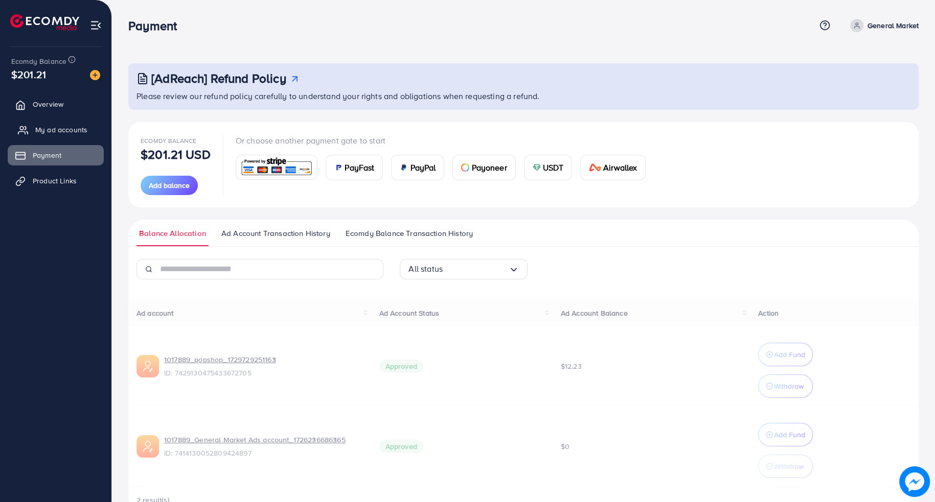
click at [80, 125] on span "My ad accounts" at bounding box center [61, 130] width 52 height 10
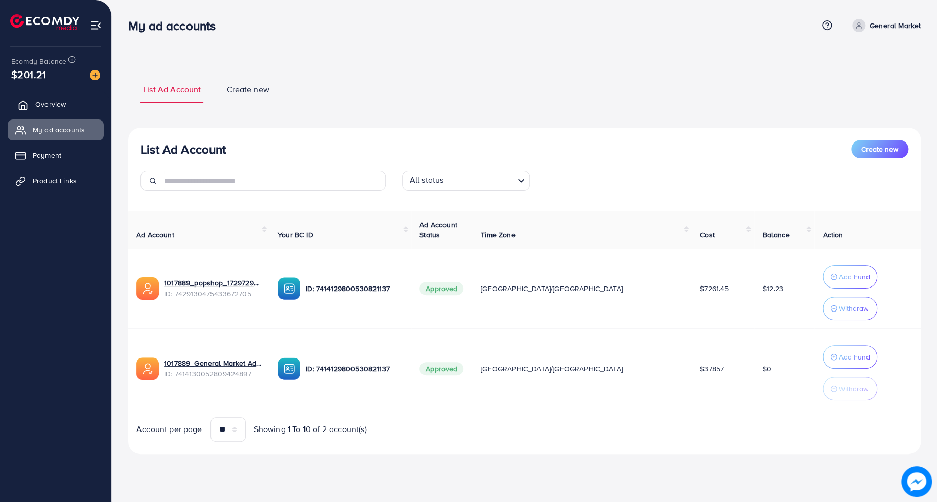
click at [83, 112] on link "Overview" at bounding box center [56, 104] width 96 height 20
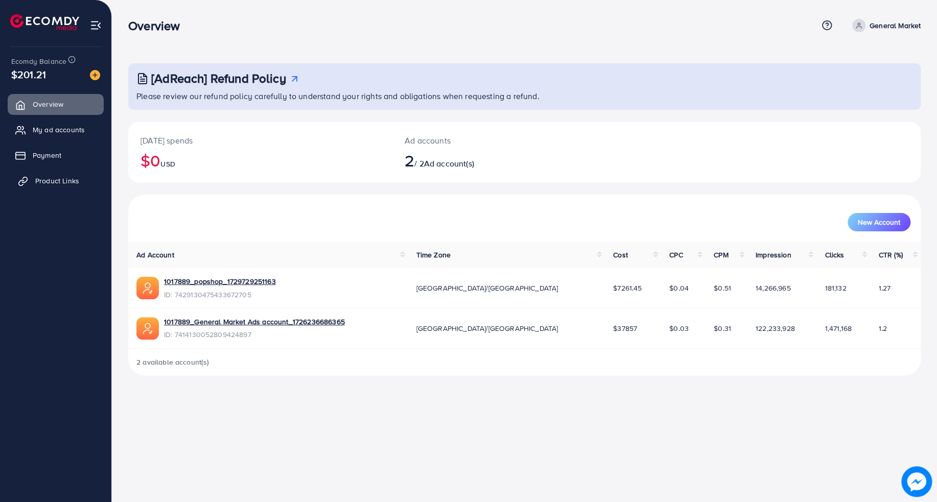
click at [73, 176] on span "Product Links" at bounding box center [57, 181] width 44 height 10
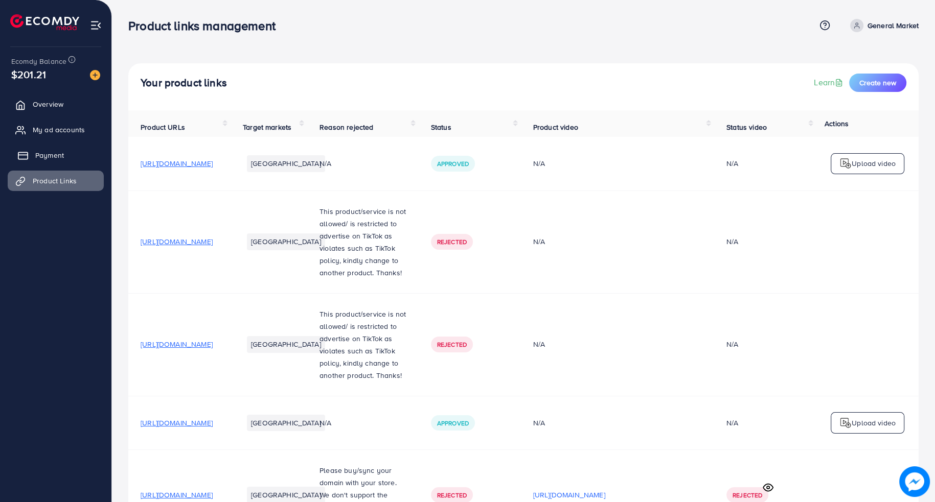
click at [71, 156] on link "Payment" at bounding box center [56, 155] width 96 height 20
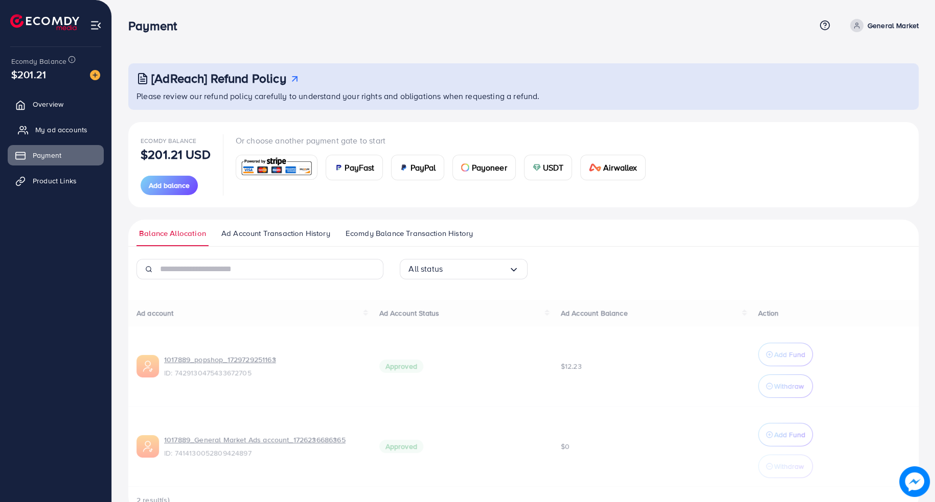
click at [73, 129] on span "My ad accounts" at bounding box center [61, 130] width 52 height 10
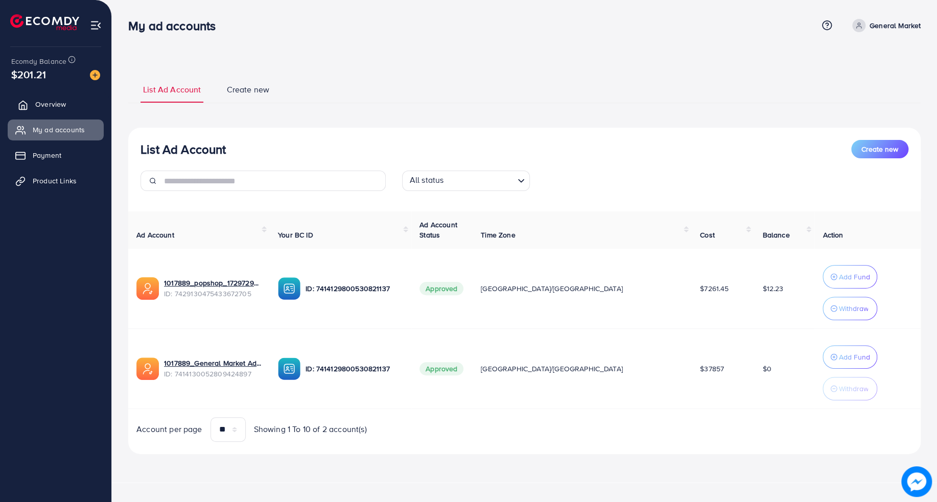
click at [78, 109] on link "Overview" at bounding box center [56, 104] width 96 height 20
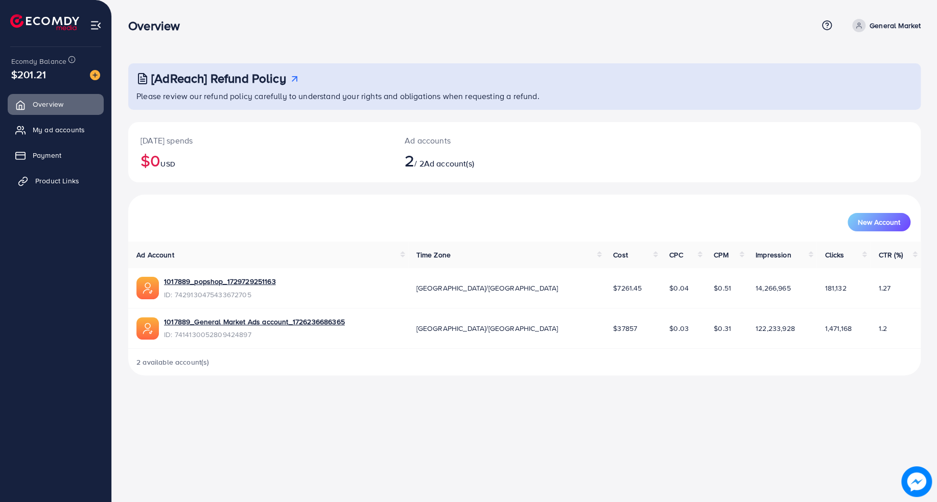
click at [66, 175] on link "Product Links" at bounding box center [56, 181] width 96 height 20
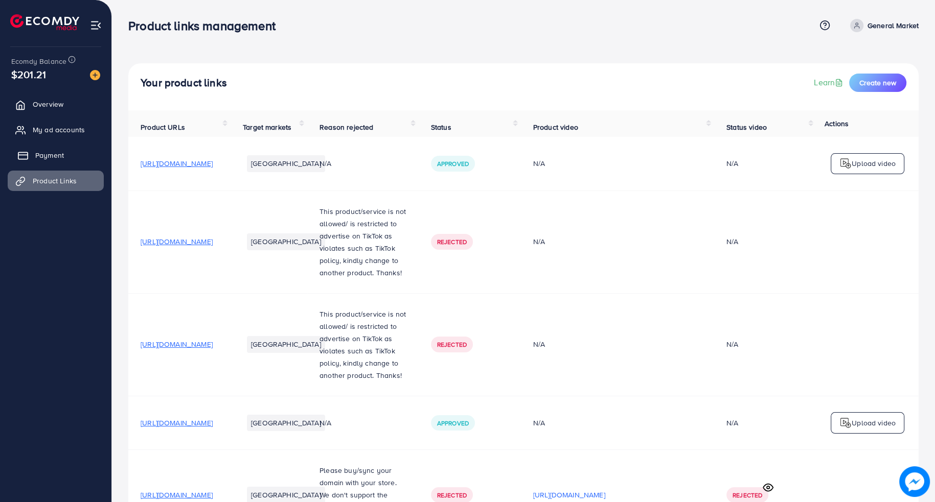
click at [66, 155] on link "Payment" at bounding box center [56, 155] width 96 height 20
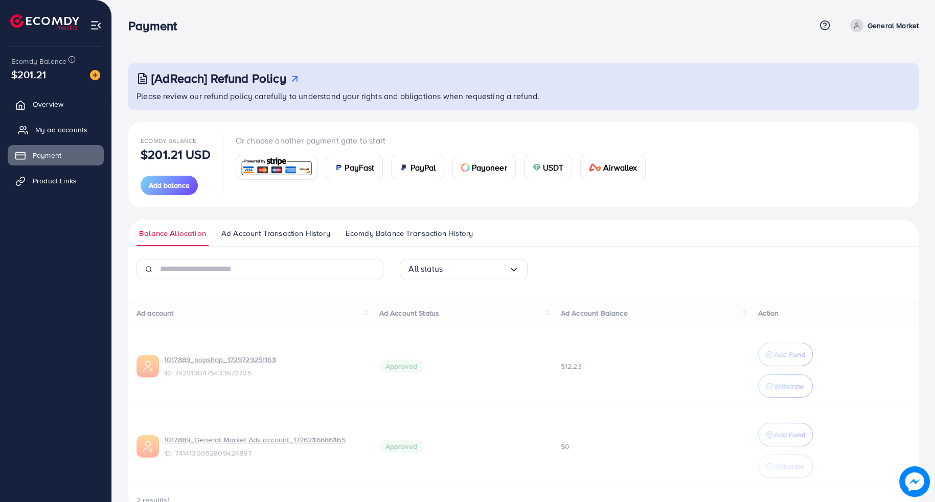
click at [72, 133] on span "My ad accounts" at bounding box center [61, 130] width 52 height 10
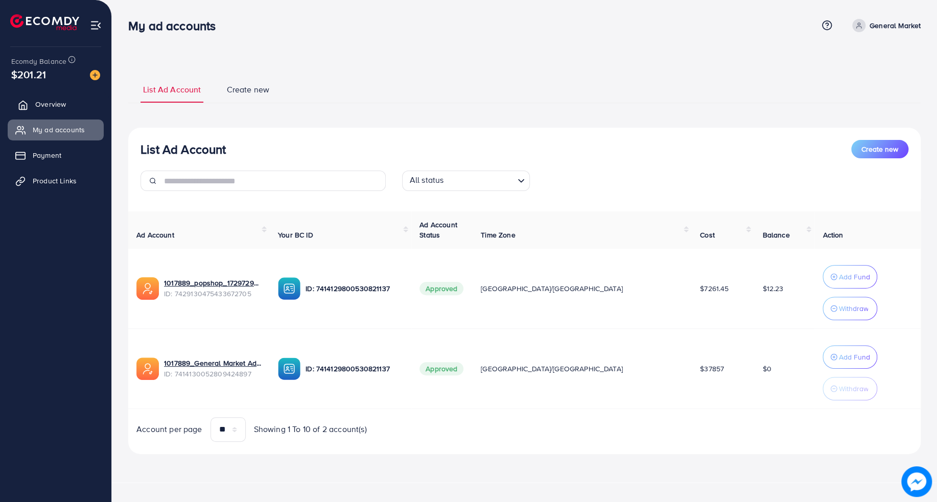
click at [75, 113] on link "Overview" at bounding box center [56, 104] width 96 height 20
